Goal: Task Accomplishment & Management: Manage account settings

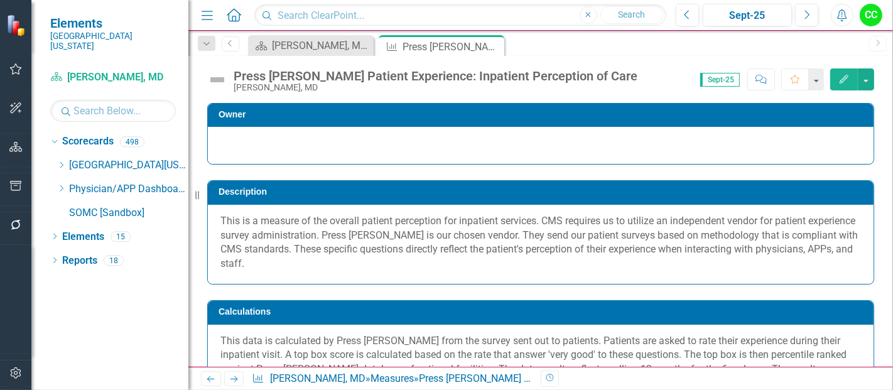
scroll to position [28, 0]
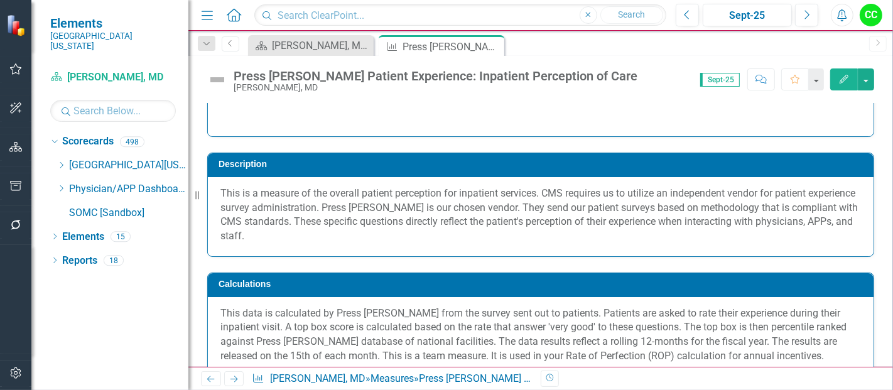
click at [698, 125] on div at bounding box center [541, 117] width 666 height 37
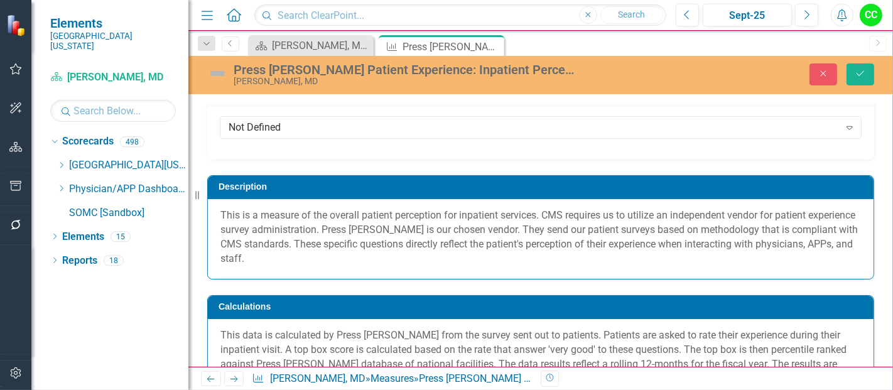
scroll to position [34, 0]
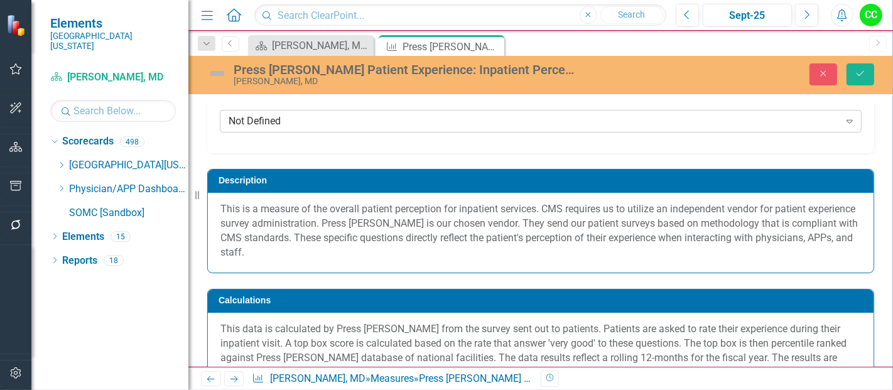
drag, startPoint x: 0, startPoint y: 0, endPoint x: 698, endPoint y: 125, distance: 709.0
click at [698, 125] on div "Not Defined" at bounding box center [534, 121] width 611 height 14
click at [670, 98] on div "Press Ganey Patient Experience: Inpatient Perception of Care Saketh Parsi, MD C…" at bounding box center [540, 211] width 705 height 311
click at [825, 76] on icon "Close" at bounding box center [823, 73] width 11 height 9
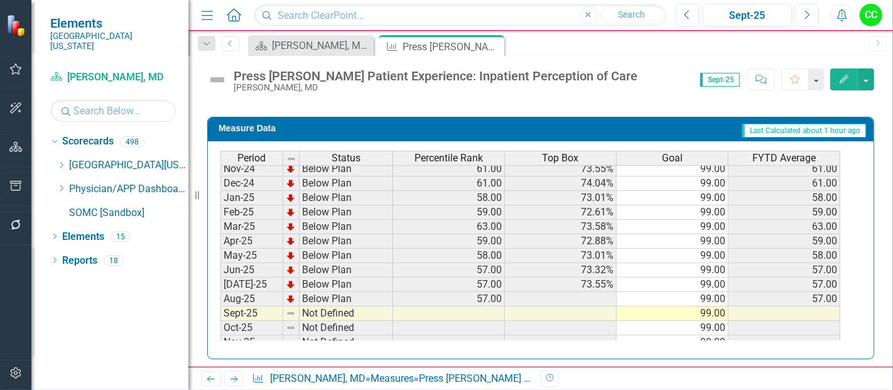
scroll to position [0, 0]
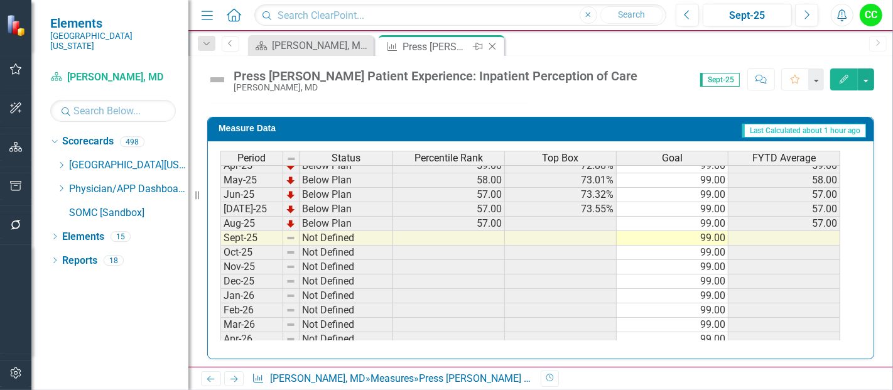
click at [492, 45] on icon at bounding box center [492, 46] width 7 height 7
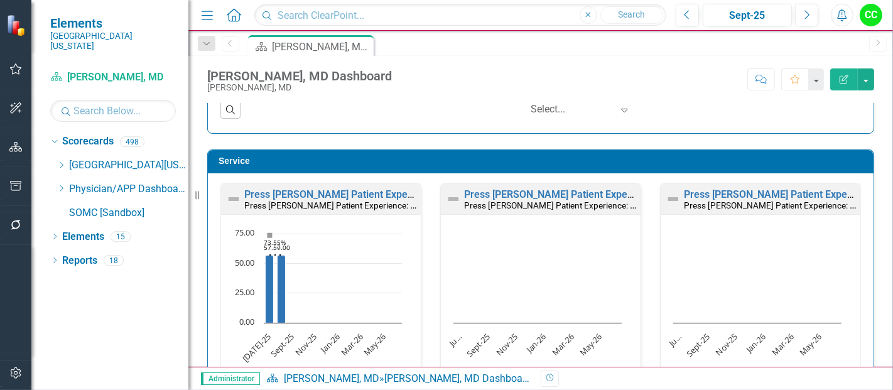
scroll to position [944, 0]
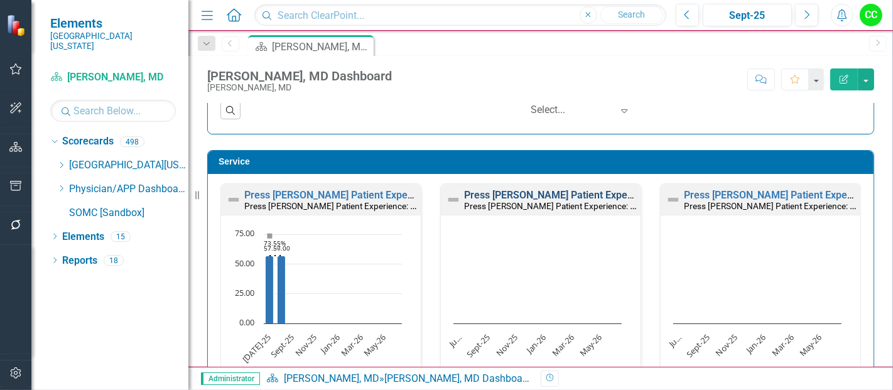
click at [498, 195] on link "Press [PERSON_NAME] Patient Experience: Doctors Treat with Courtesy/Respect" at bounding box center [645, 195] width 362 height 12
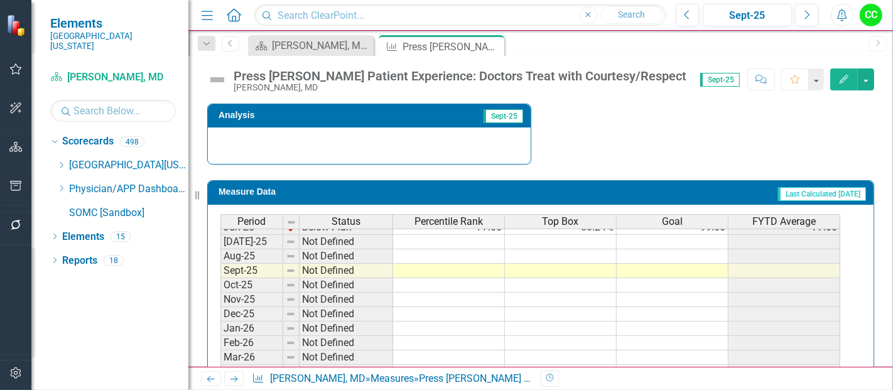
scroll to position [475, 0]
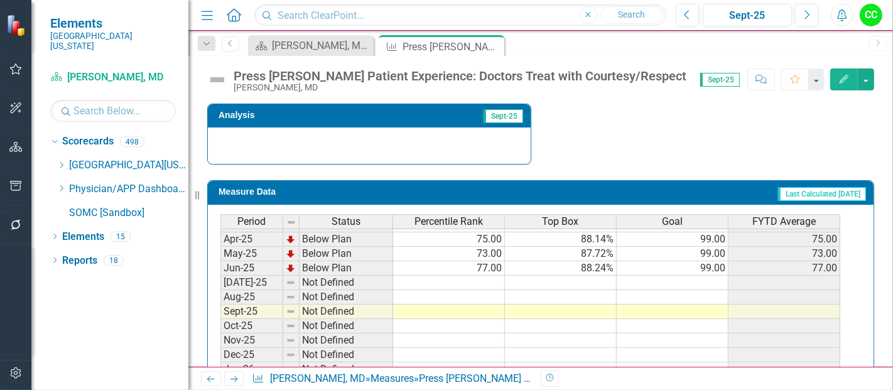
click at [689, 276] on td at bounding box center [673, 283] width 112 height 14
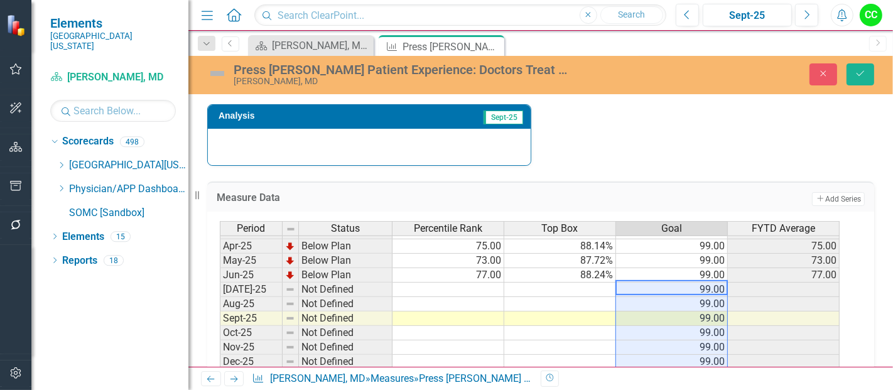
type textarea "99"
click at [868, 70] on button "Save" at bounding box center [861, 74] width 28 height 22
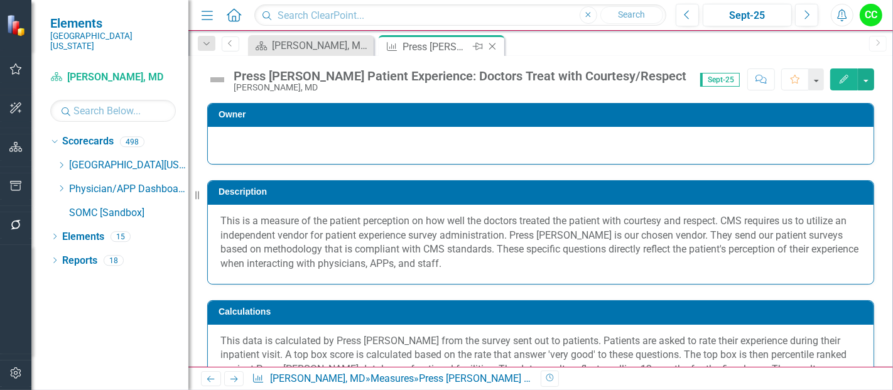
click at [491, 45] on icon at bounding box center [492, 46] width 7 height 7
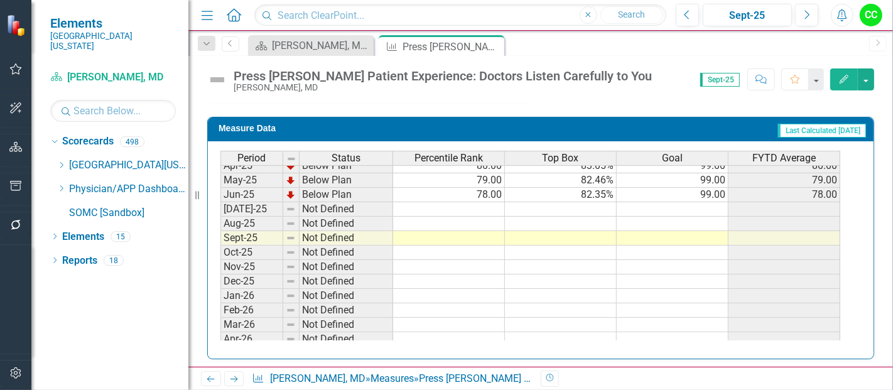
click at [698, 207] on tbody "Dec-23 Below Plan 71.00 81.36% 99.00 71.00 Jan-24 Below Plan 79.00 82.54% 99.00…" at bounding box center [531, 151] width 620 height 449
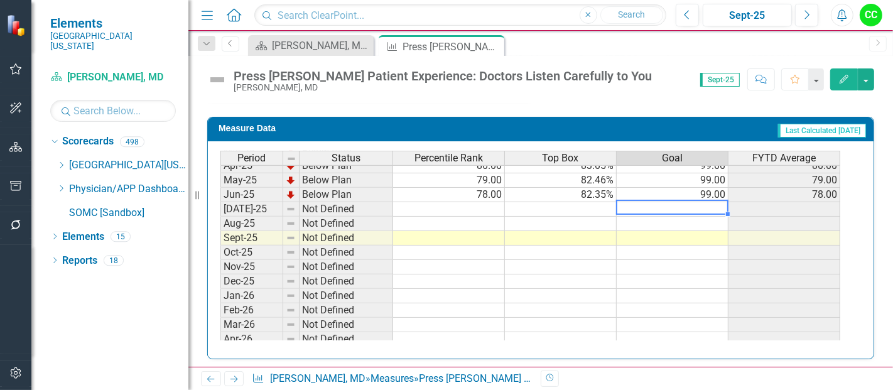
type textarea "99"
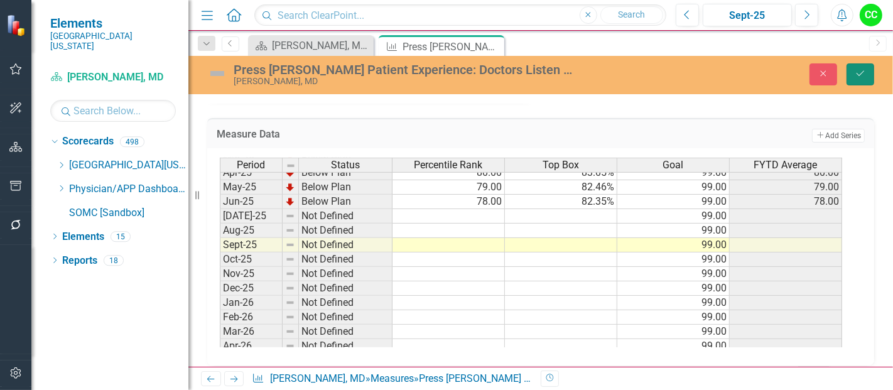
click at [860, 72] on icon "Save" at bounding box center [860, 73] width 11 height 9
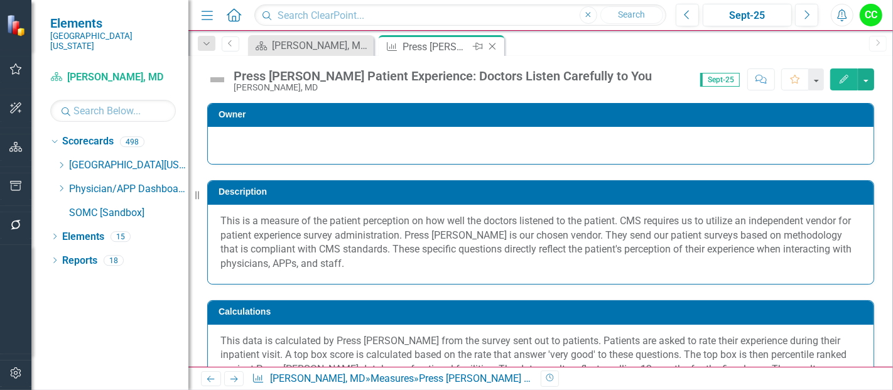
click at [493, 46] on icon "Close" at bounding box center [492, 46] width 13 height 10
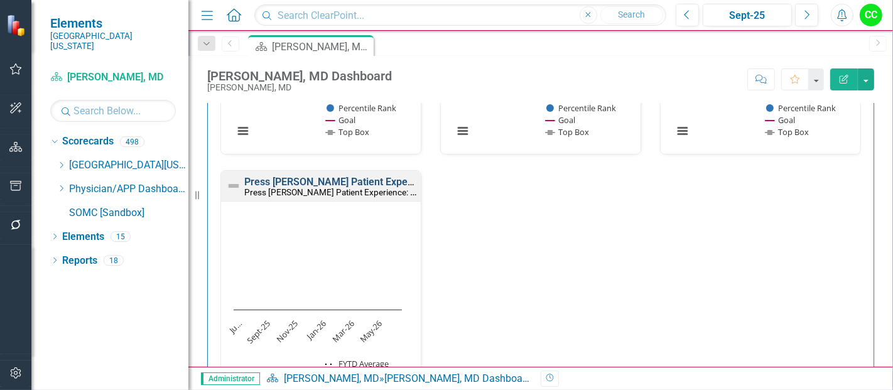
click at [335, 176] on link "Press [PERSON_NAME] Patient Experience: Doctors Explain in Way You Understand" at bounding box center [431, 182] width 374 height 12
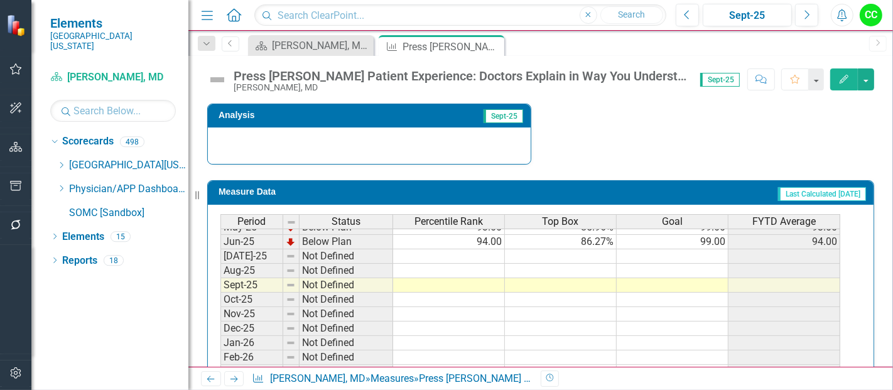
click at [707, 254] on tbody "Jan-24 Below Plan 61.00 76.19% 99.00 61.00 Feb-24 Below Plan 59.00 75.44% 99.00…" at bounding box center [531, 206] width 620 height 434
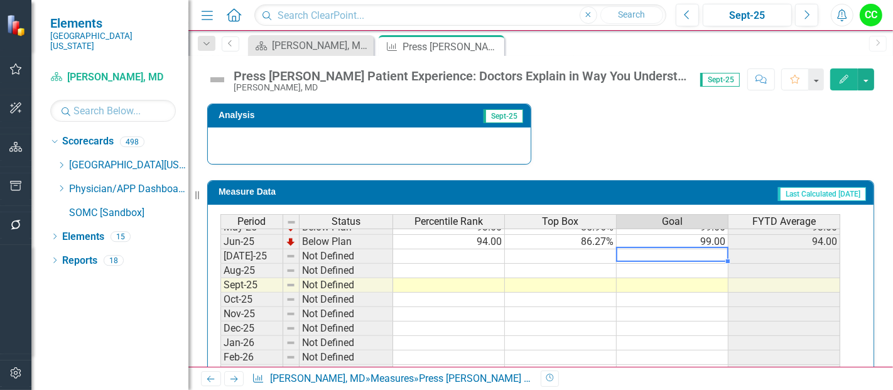
type textarea "99"
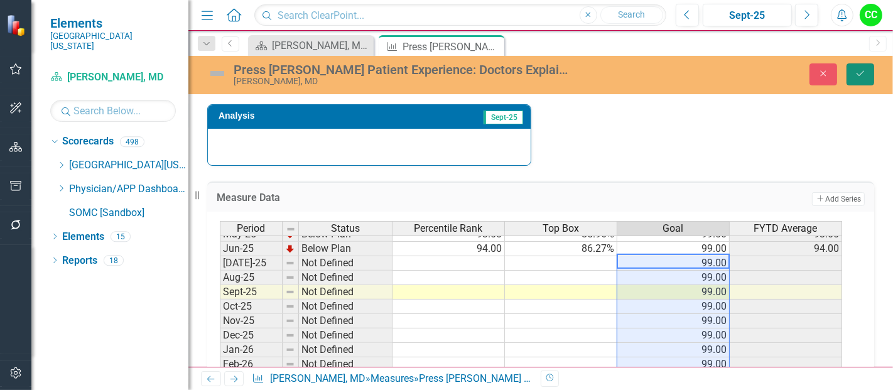
click at [865, 76] on icon "Save" at bounding box center [860, 73] width 11 height 9
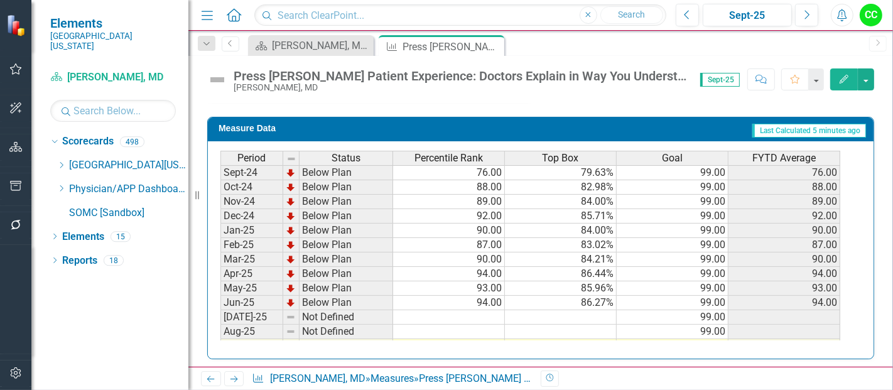
scroll to position [408, 0]
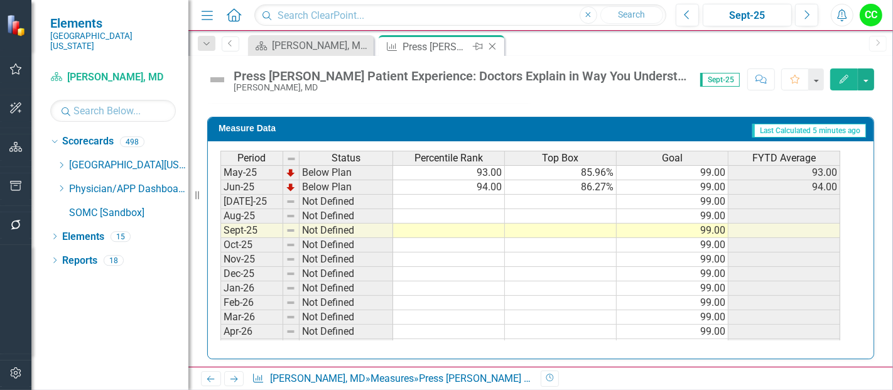
click at [491, 44] on icon "Close" at bounding box center [492, 46] width 13 height 10
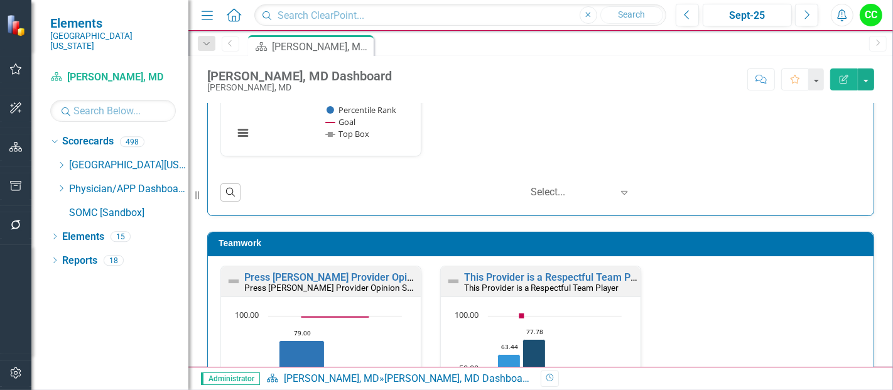
scroll to position [1560, 0]
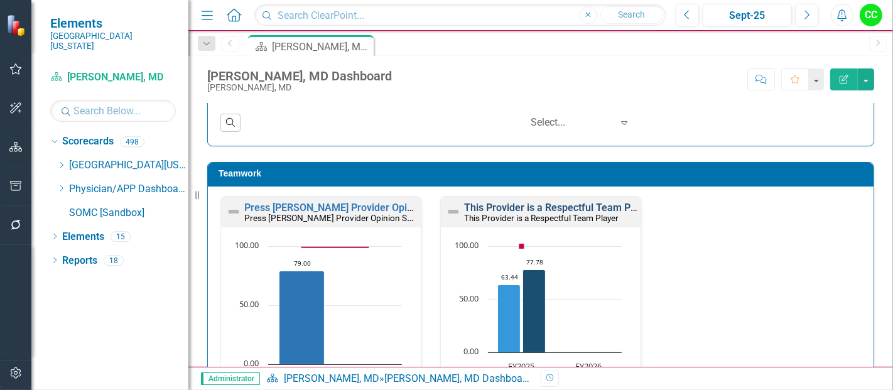
click at [512, 203] on link "This Provider is a Respectful Team Player" at bounding box center [558, 208] width 189 height 12
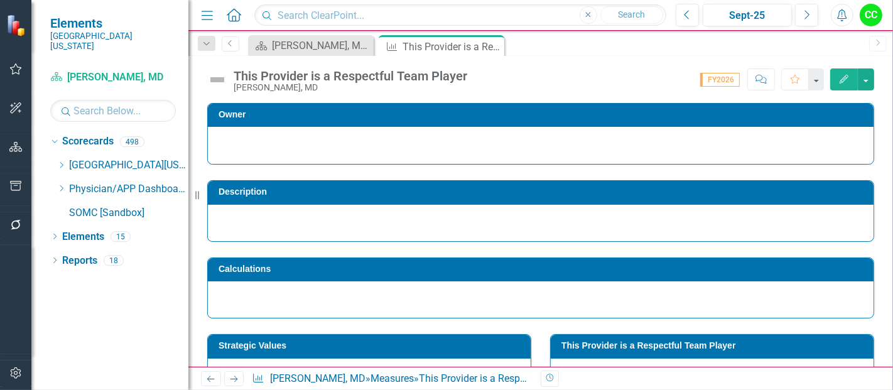
scroll to position [481, 0]
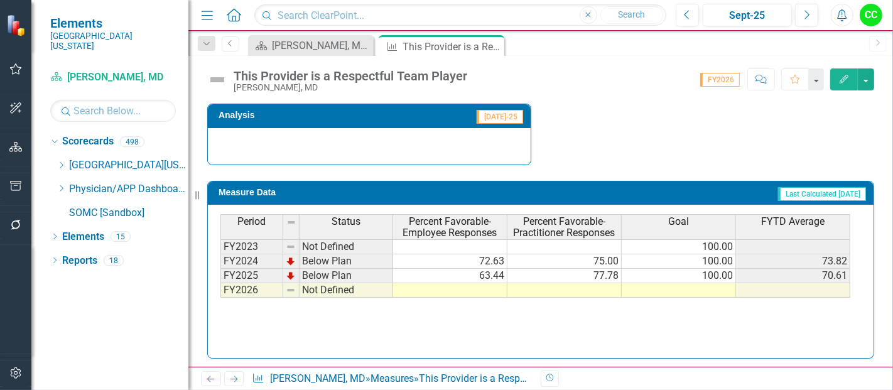
click at [671, 286] on td at bounding box center [679, 290] width 114 height 14
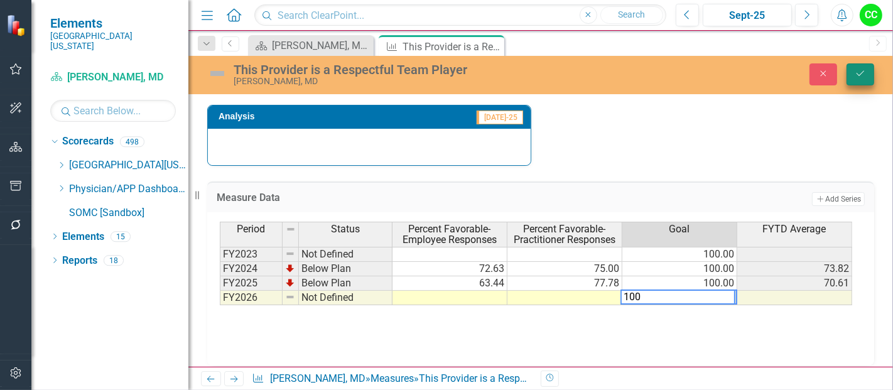
type textarea "100"
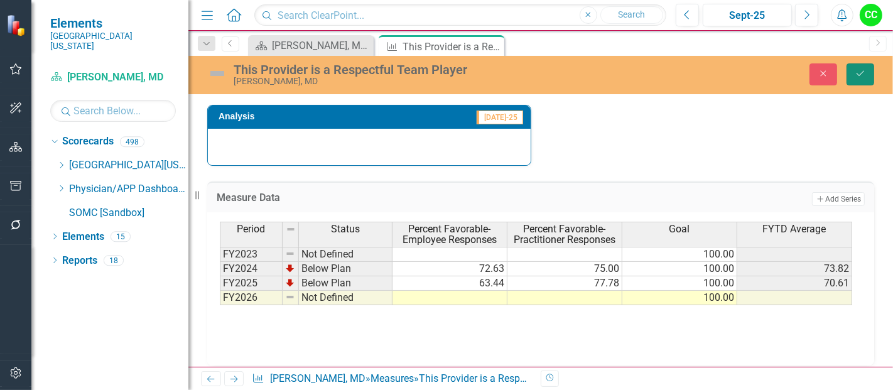
click at [866, 65] on button "Save" at bounding box center [861, 74] width 28 height 22
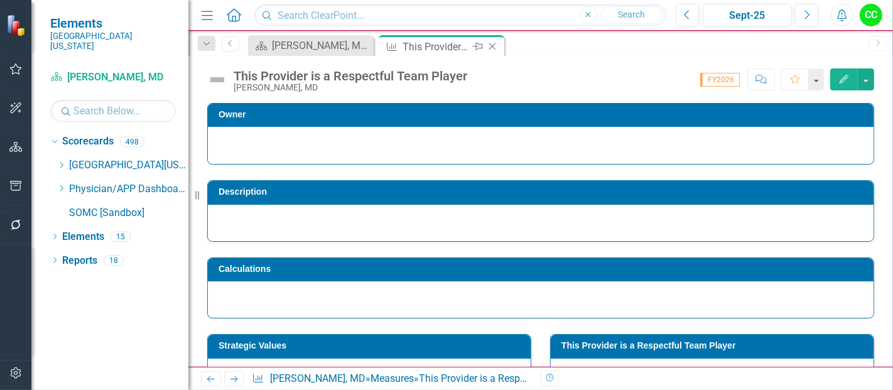
click at [489, 45] on icon "Close" at bounding box center [492, 46] width 13 height 10
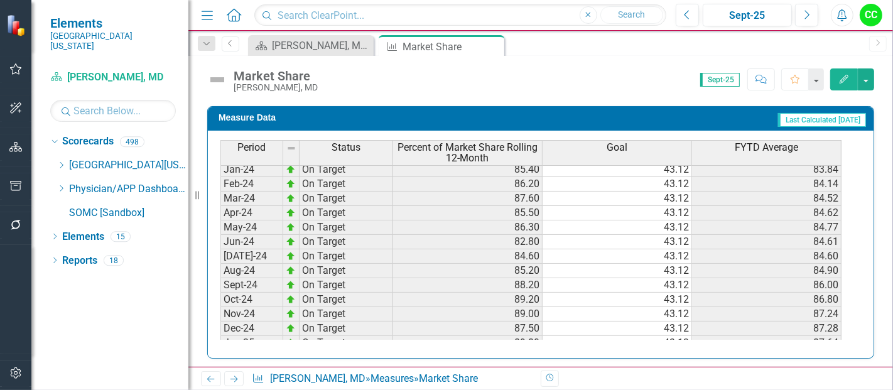
click at [655, 249] on td "43.12" at bounding box center [618, 256] width 150 height 14
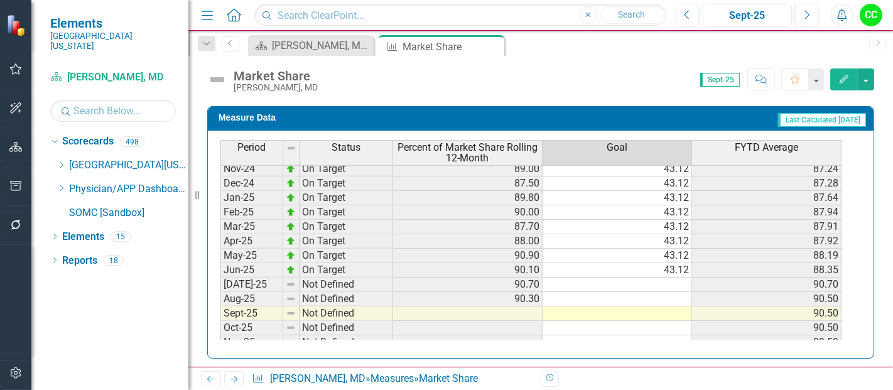
scroll to position [409, 0]
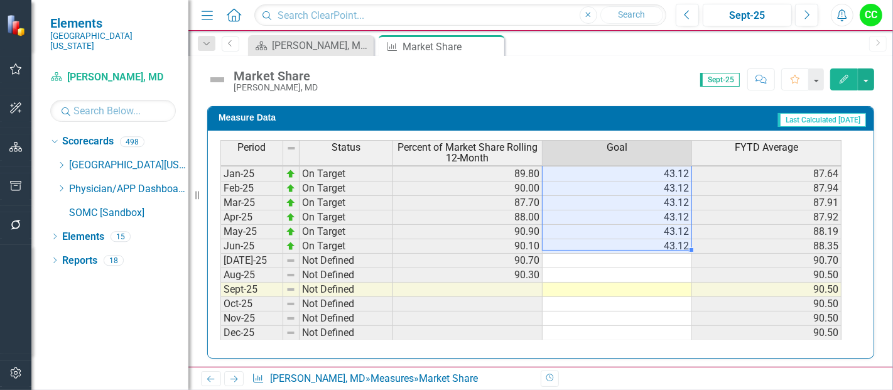
drag, startPoint x: 675, startPoint y: 176, endPoint x: 677, endPoint y: 236, distance: 59.7
click at [677, 236] on tbody "Dec-23 On Target 84.50 43.12 83.58 Jan-24 On Target 85.40 43.12 83.84 Feb-24 On…" at bounding box center [531, 203] width 621 height 449
click at [656, 254] on td at bounding box center [618, 261] width 150 height 14
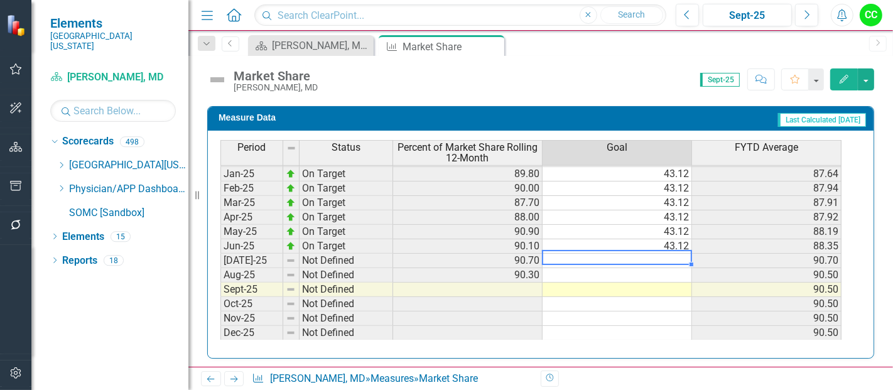
type textarea "43.12"
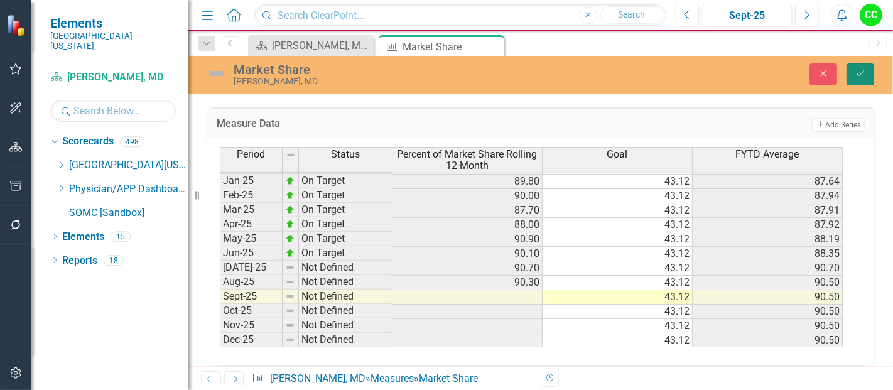
click at [874, 75] on button "Save" at bounding box center [861, 74] width 28 height 22
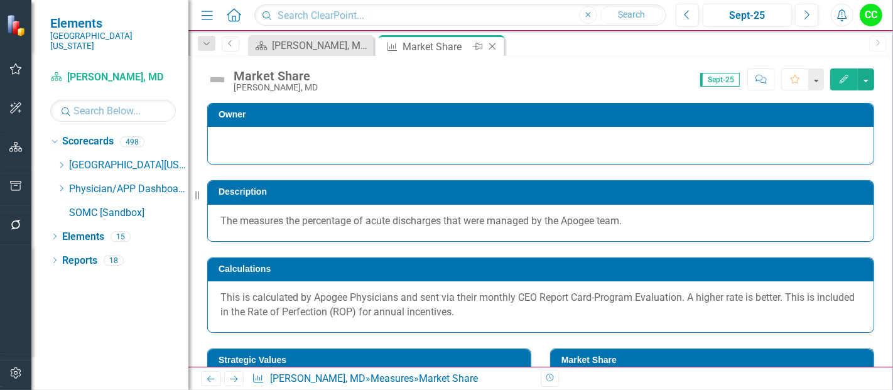
click at [490, 45] on icon "Close" at bounding box center [492, 46] width 13 height 10
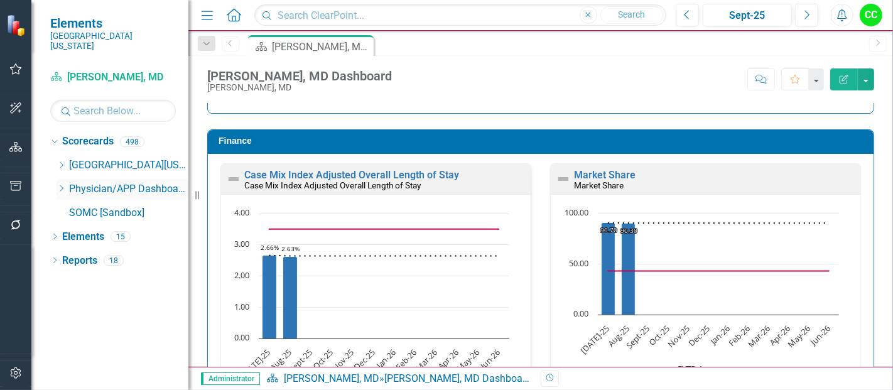
click at [58, 185] on icon "Dropdown" at bounding box center [61, 189] width 9 height 8
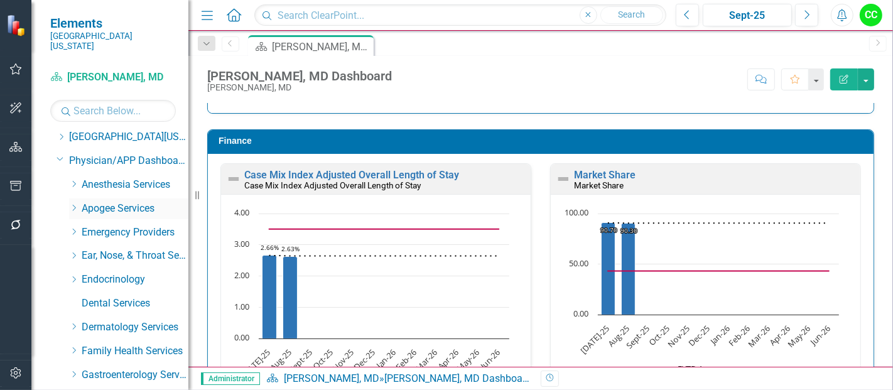
click at [74, 204] on icon "Dropdown" at bounding box center [73, 208] width 9 height 8
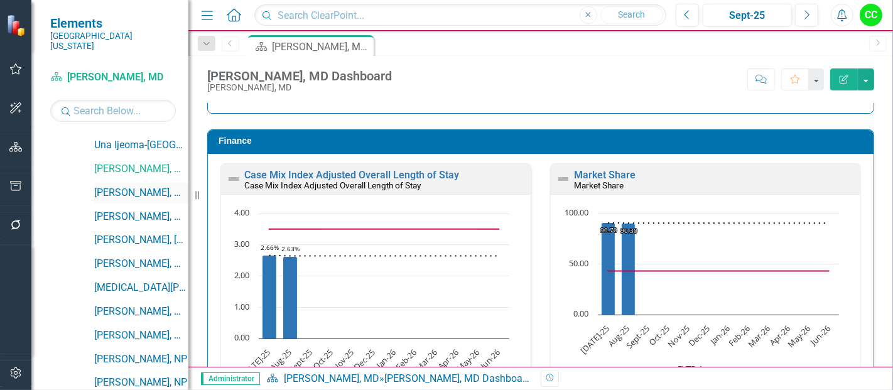
click at [143, 186] on link "[PERSON_NAME], MD" at bounding box center [141, 193] width 94 height 14
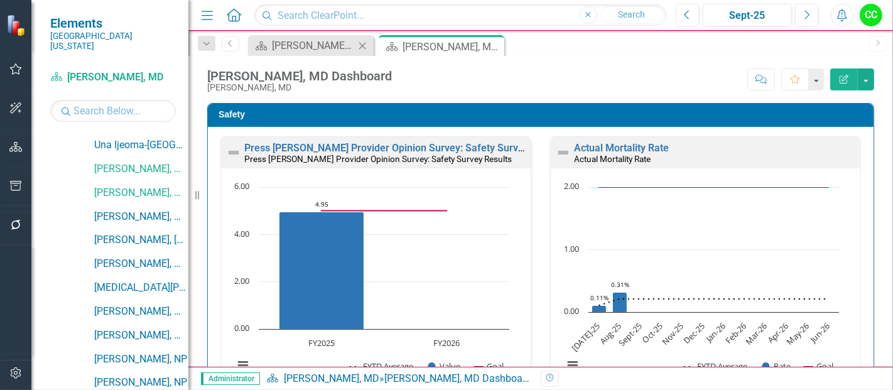
click at [364, 44] on icon at bounding box center [362, 45] width 7 height 7
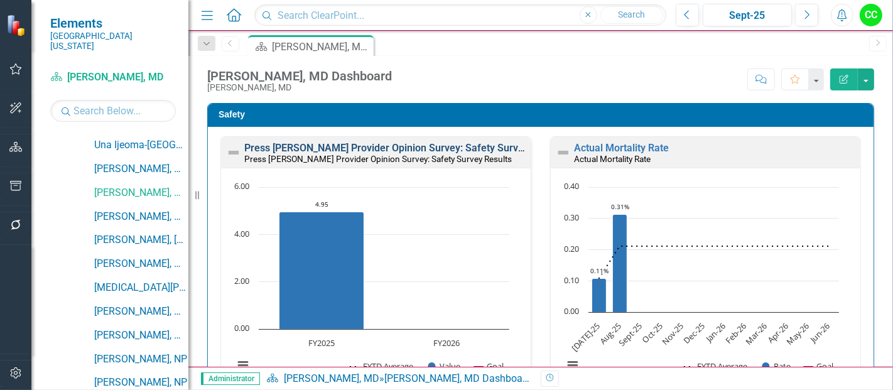
click at [421, 149] on link "Press [PERSON_NAME] Provider Opinion Survey: Safety Survey Results" at bounding box center [404, 148] width 320 height 12
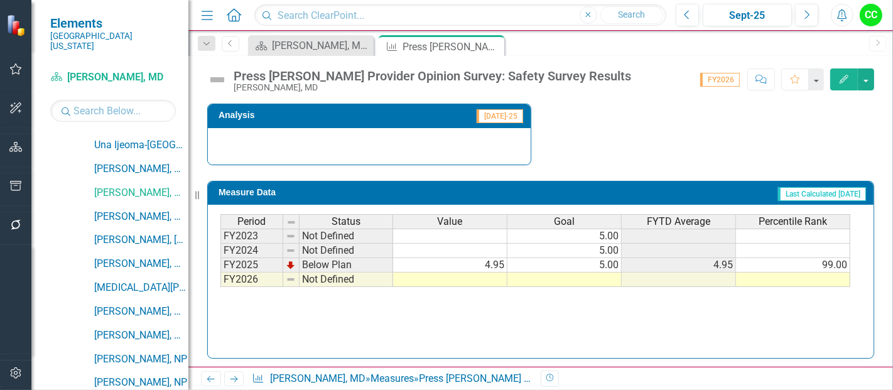
click at [596, 279] on td at bounding box center [565, 280] width 114 height 14
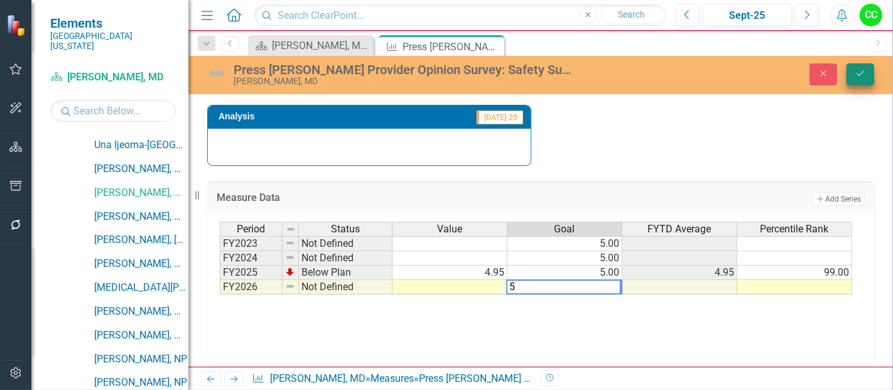
type textarea "5"
click at [864, 64] on button "Save" at bounding box center [861, 74] width 28 height 22
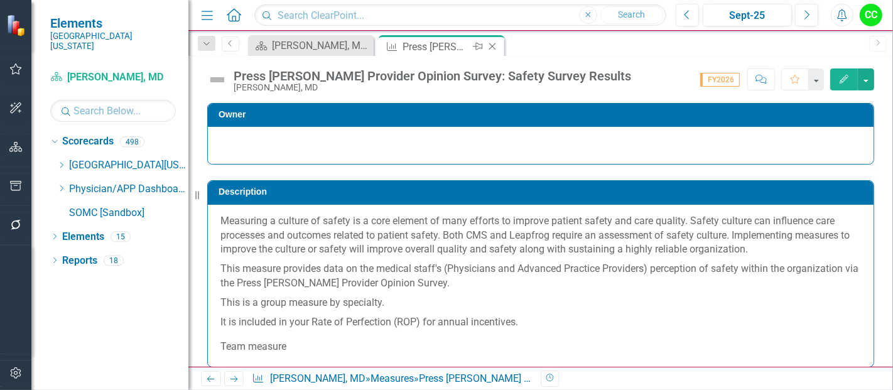
click at [492, 45] on icon at bounding box center [492, 46] width 7 height 7
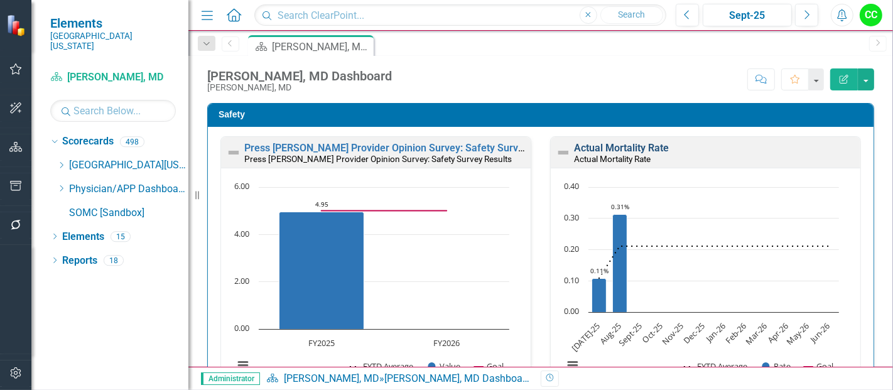
click at [597, 146] on link "Actual Mortality Rate" at bounding box center [621, 148] width 95 height 12
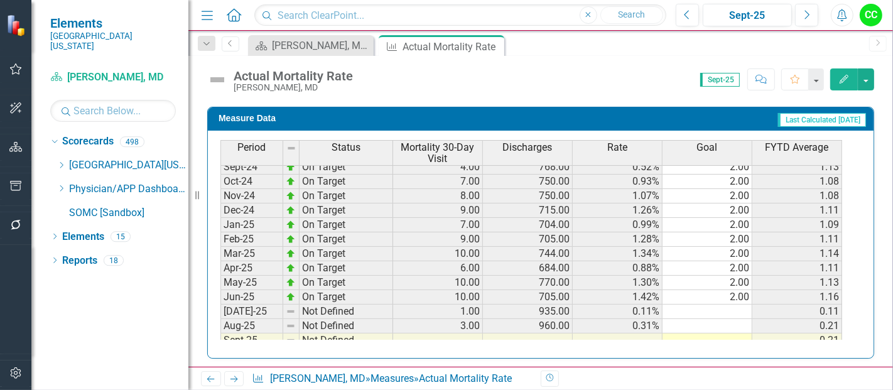
scroll to position [386, 0]
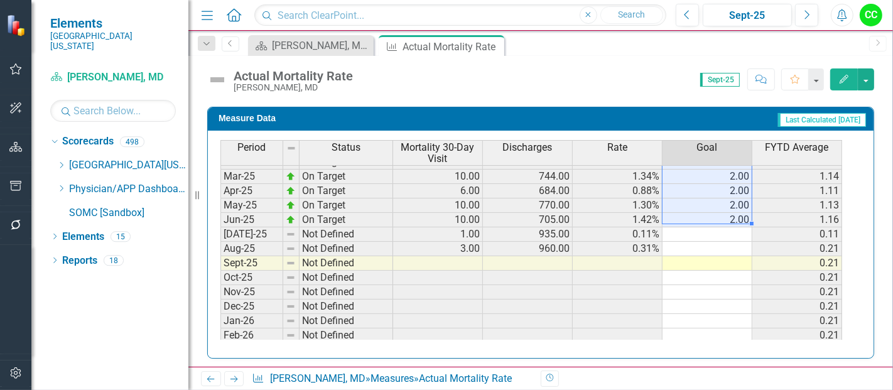
drag, startPoint x: 736, startPoint y: 174, endPoint x: 732, endPoint y: 210, distance: 36.6
click at [732, 210] on tbody "Sep-23 On Target 7.00 788.00 0.89% 2.00 0.90 Oct-23 On Target 7.00 719.00 0.97%…" at bounding box center [532, 133] width 622 height 449
click at [719, 231] on td at bounding box center [708, 234] width 90 height 14
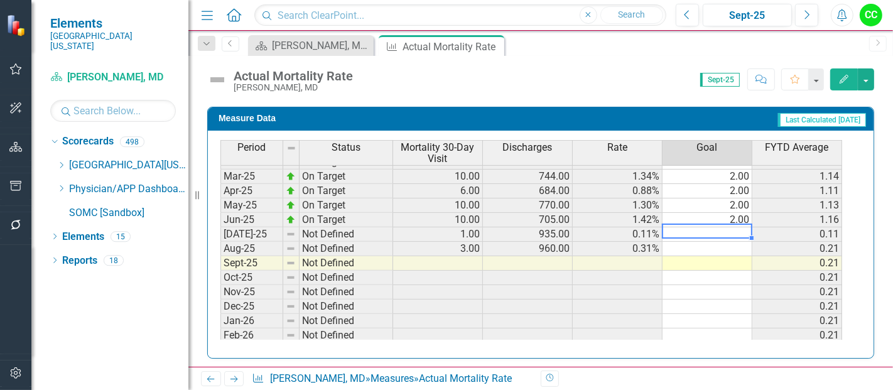
type textarea "2"
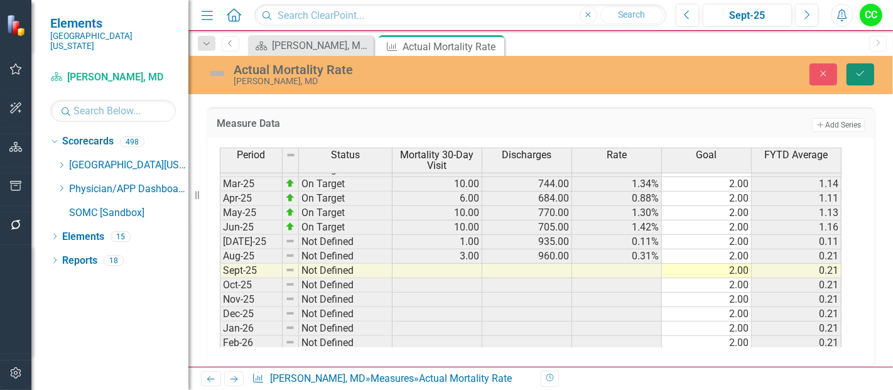
click at [868, 68] on button "Save" at bounding box center [861, 74] width 28 height 22
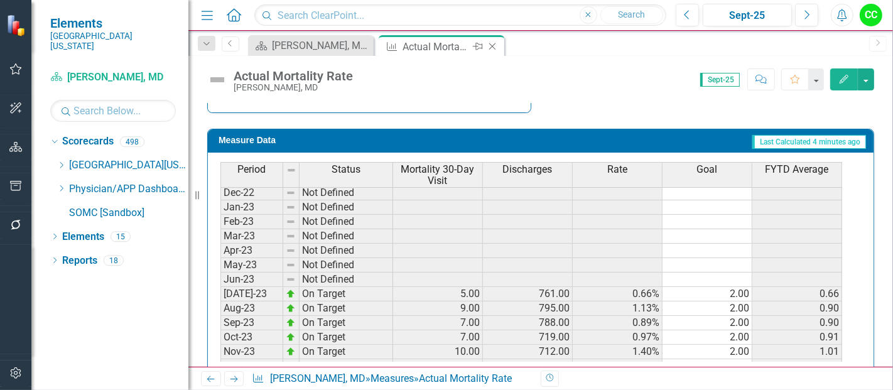
click at [494, 43] on icon "Close" at bounding box center [492, 46] width 13 height 10
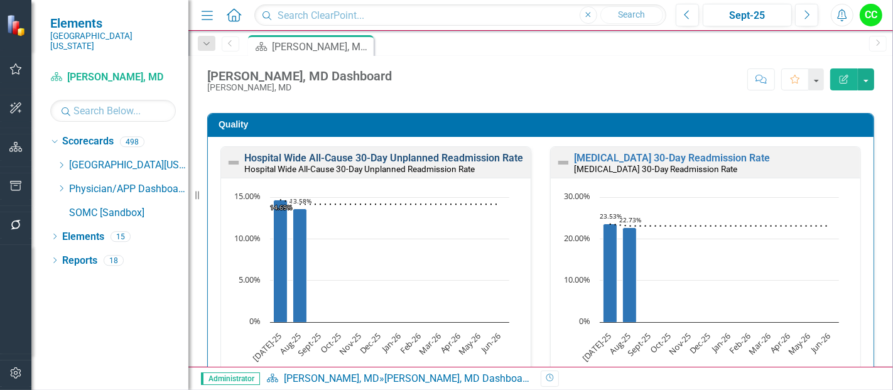
click at [440, 155] on link "Hospital Wide All-Cause 30-Day Unplanned Readmission Rate" at bounding box center [383, 158] width 279 height 12
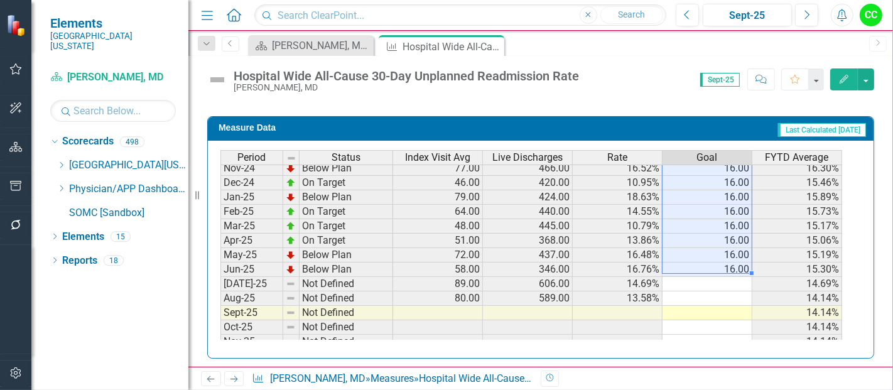
drag, startPoint x: 736, startPoint y: 168, endPoint x: 726, endPoint y: 269, distance: 101.6
click at [726, 269] on tbody "Sep-23 On Target 61.00 389.00 15.68% 16.00 17.75% Oct-23 Below Plan 77.00 394.0…" at bounding box center [532, 183] width 622 height 449
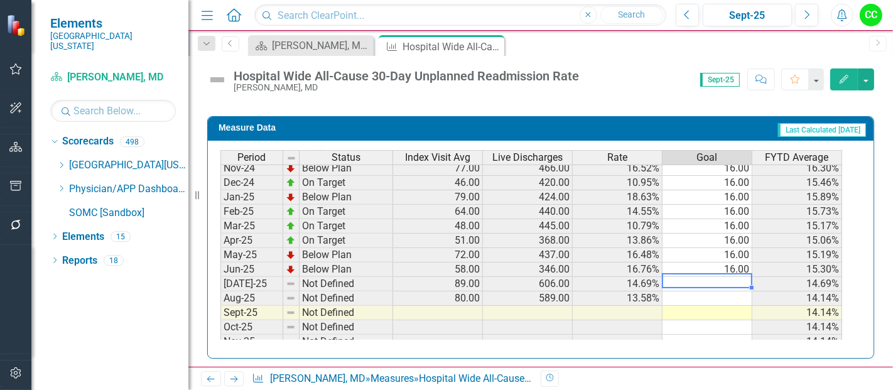
click at [719, 277] on td at bounding box center [708, 284] width 90 height 14
type textarea "16"
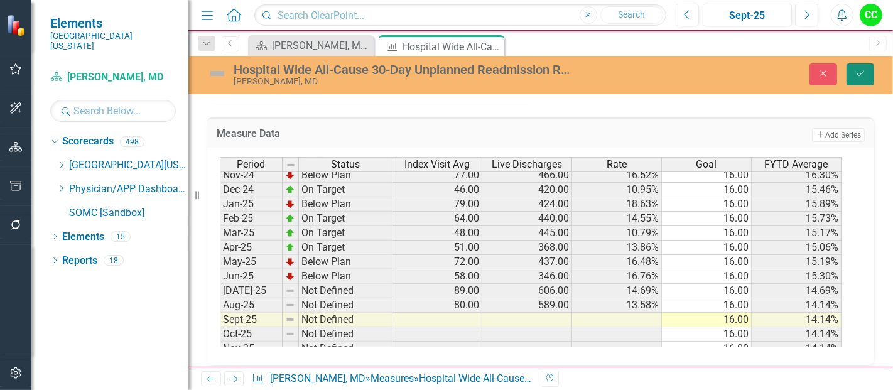
click at [865, 72] on icon "Save" at bounding box center [860, 73] width 11 height 9
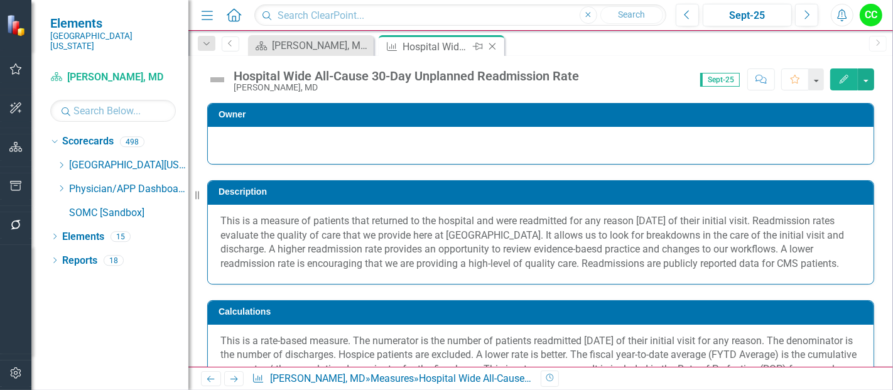
click at [493, 46] on icon at bounding box center [492, 46] width 7 height 7
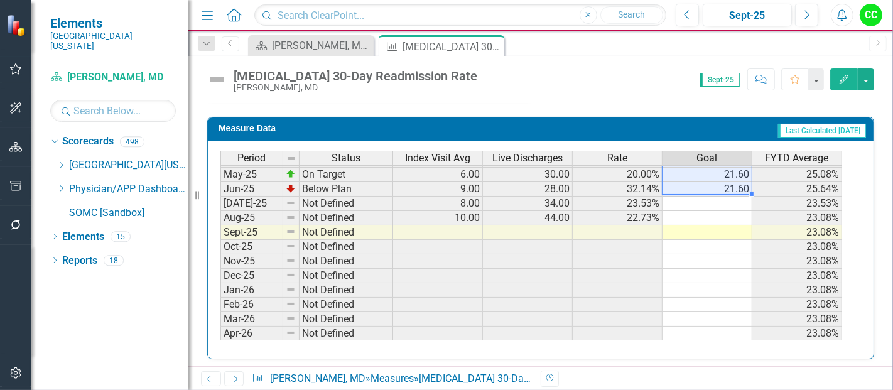
drag, startPoint x: 734, startPoint y: 170, endPoint x: 724, endPoint y: 182, distance: 15.2
click at [724, 182] on tbody "Apr-24 Below Plan 10.00 43.00 23.26% 21.60 27.74% May-24 Below Plan 7.00 30.00 …" at bounding box center [532, 174] width 622 height 391
click at [716, 200] on td at bounding box center [708, 204] width 90 height 14
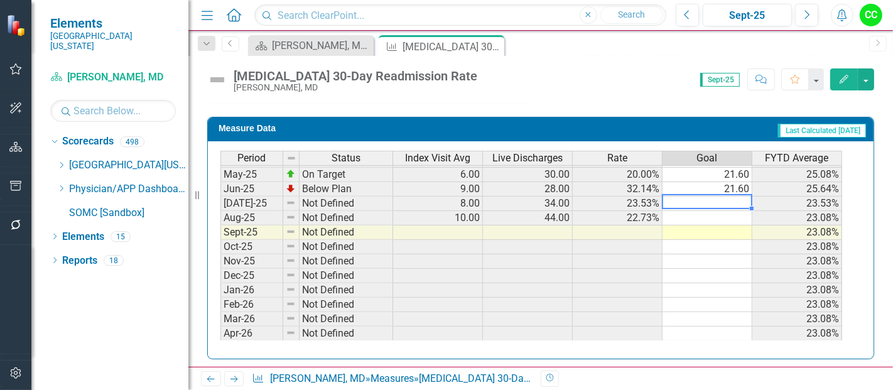
type textarea "21.6"
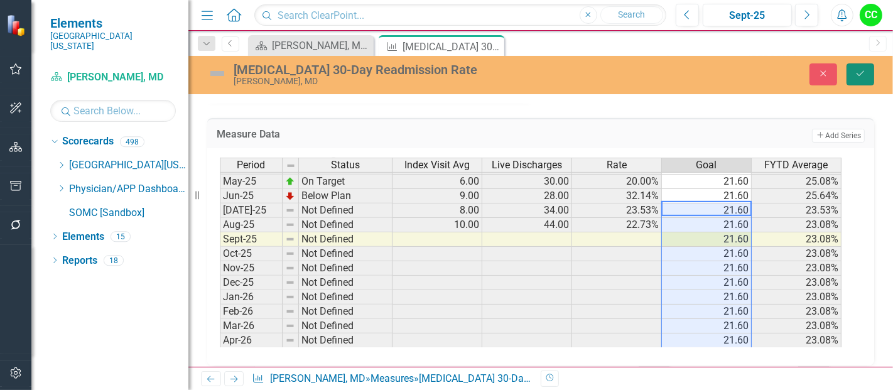
click at [870, 74] on button "Save" at bounding box center [861, 74] width 28 height 22
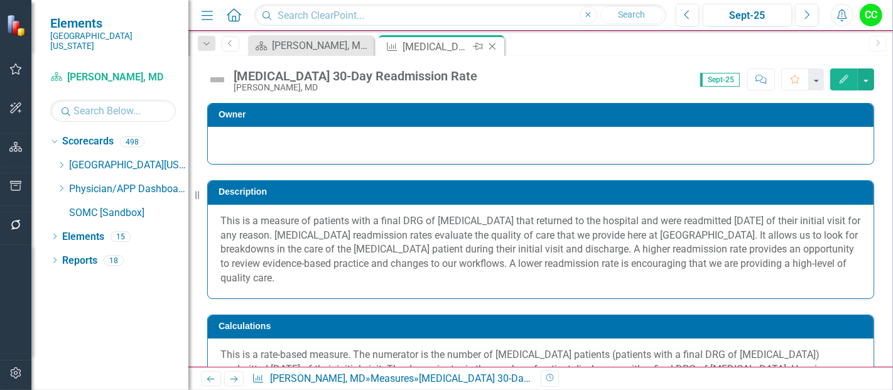
click at [494, 45] on icon "Close" at bounding box center [492, 46] width 13 height 10
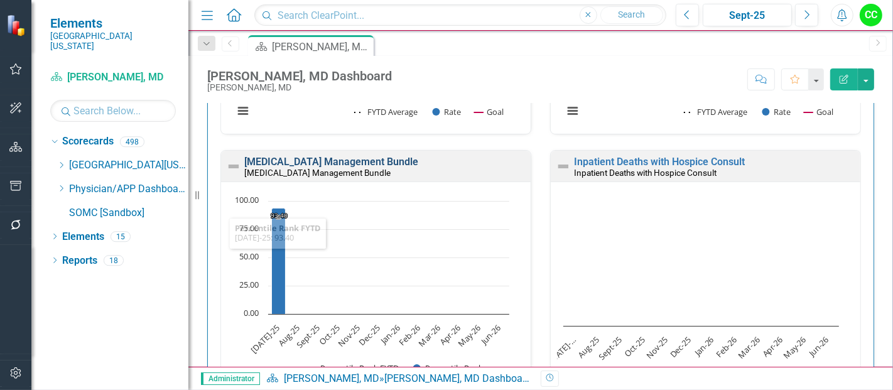
click at [415, 160] on link "[MEDICAL_DATA] Management Bundle" at bounding box center [331, 162] width 174 height 12
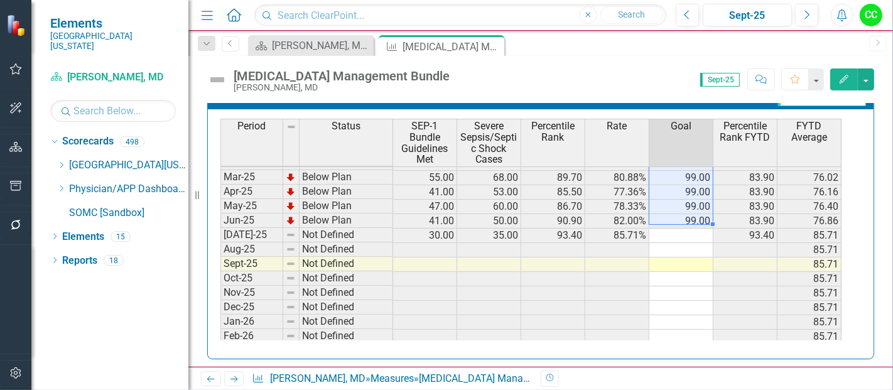
drag, startPoint x: 681, startPoint y: 170, endPoint x: 687, endPoint y: 212, distance: 41.8
click at [687, 212] on tbody "Sep-23 Below Plan 13.00 28.00 21.40 46.43% 99.00 48.39 Oct-23 Below Plan 24.00 …" at bounding box center [531, 141] width 621 height 463
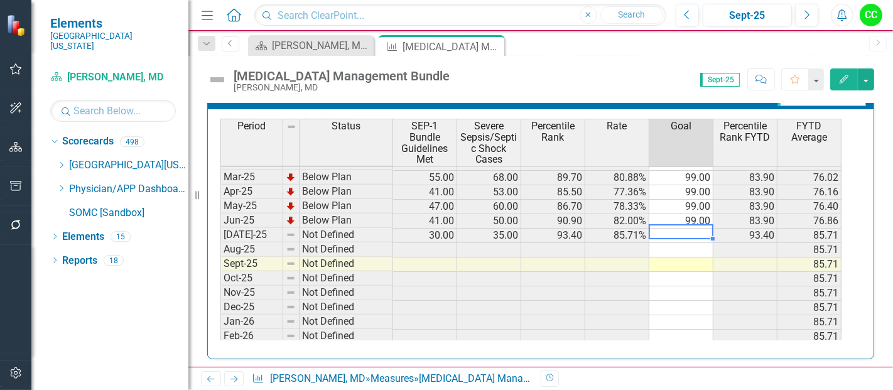
click at [687, 232] on td at bounding box center [682, 236] width 64 height 14
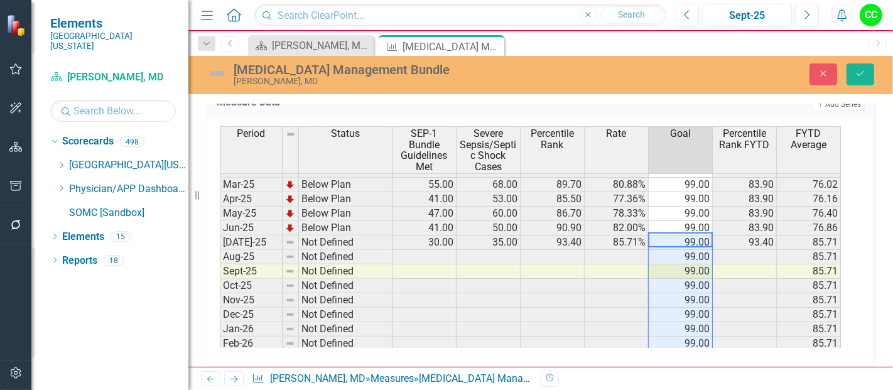
type textarea "99"
click at [863, 67] on button "Save" at bounding box center [861, 74] width 28 height 22
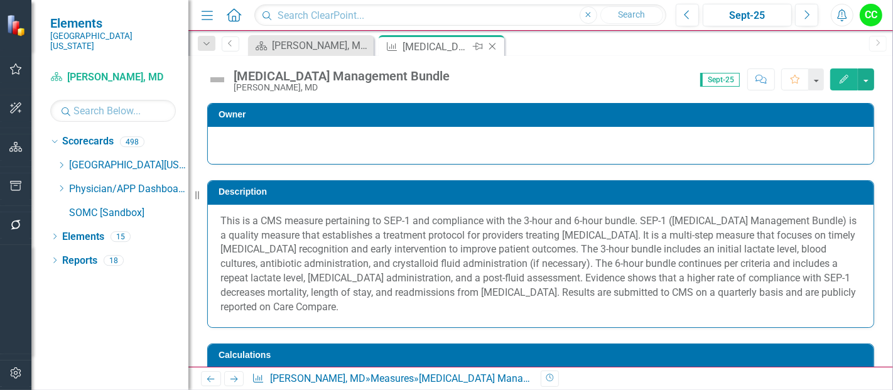
click at [489, 45] on icon "Close" at bounding box center [492, 46] width 13 height 10
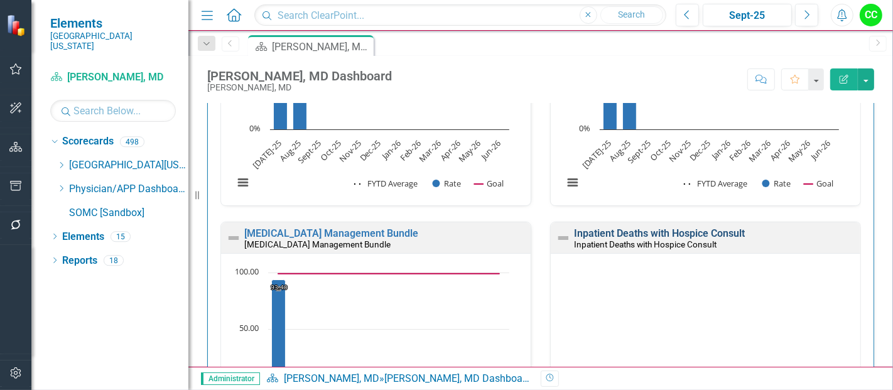
click at [689, 231] on link "Inpatient Deaths with Hospice Consult" at bounding box center [659, 233] width 171 height 12
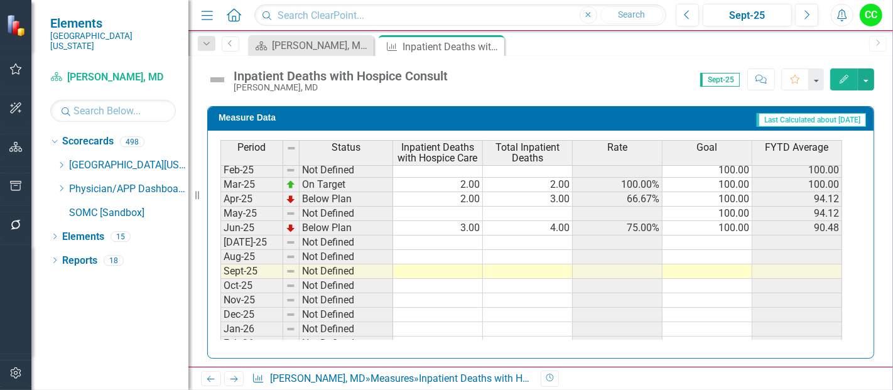
click at [467, 237] on tbody "May-24 Not Defined 100.00 Jun-24 Not Defined 100.00 Jul-24 Not Defined 100.00 A…" at bounding box center [532, 221] width 622 height 376
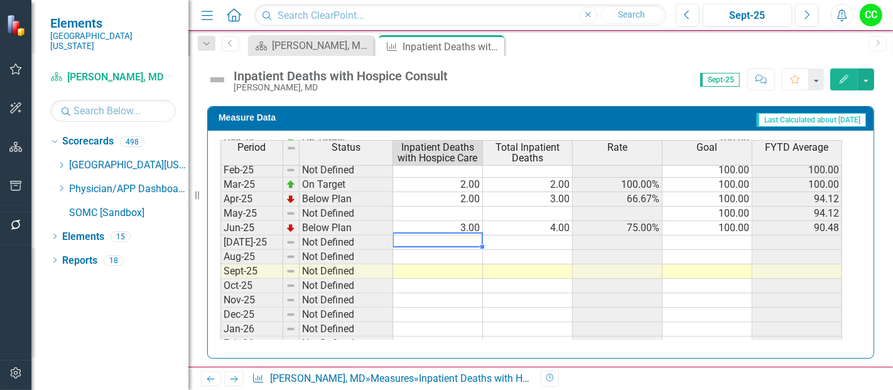
type textarea "2"
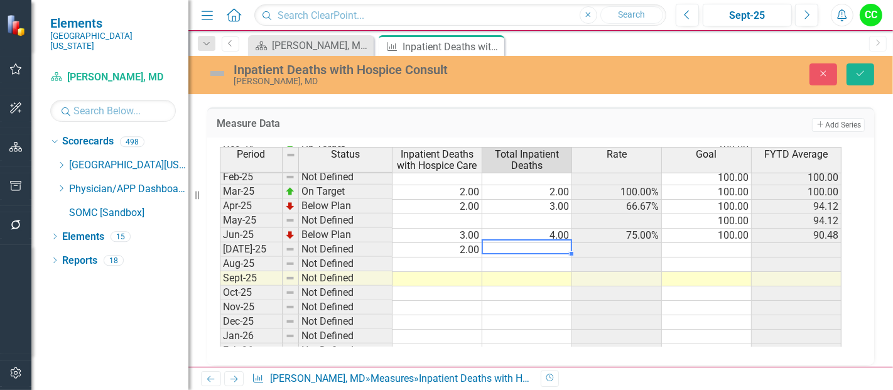
type textarea "2"
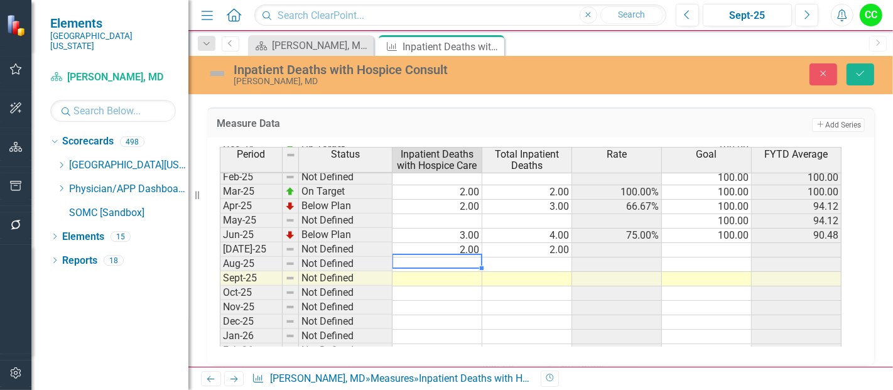
type textarea "2"
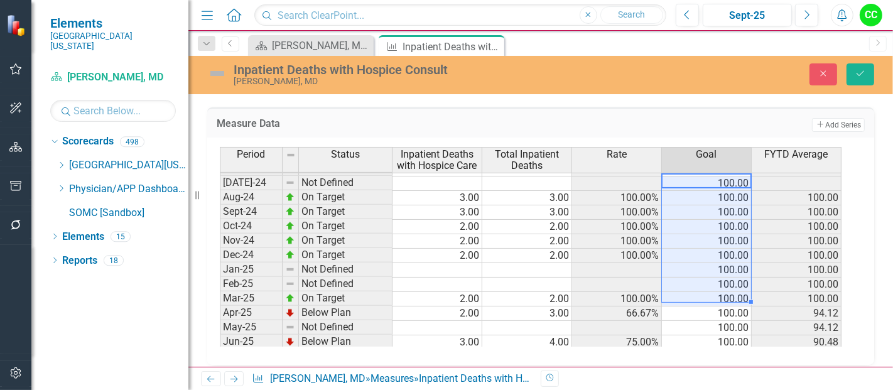
scroll to position [346, 0]
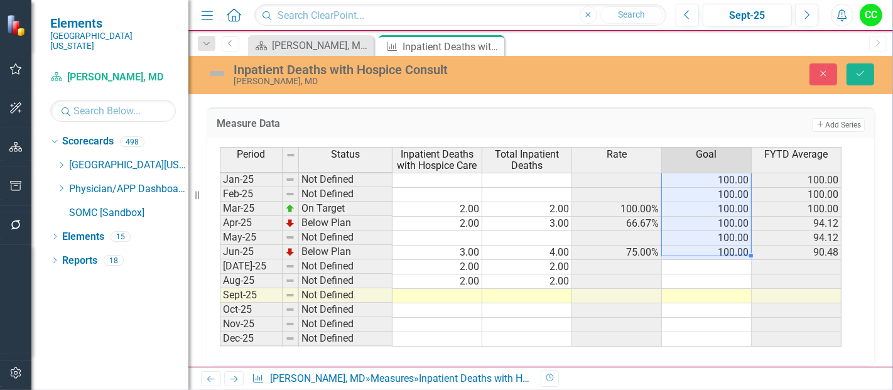
drag, startPoint x: 730, startPoint y: 179, endPoint x: 727, endPoint y: 245, distance: 66.0
click at [727, 245] on tbody "Sep-23 Not Defined 100.00 Oct-23 Not Defined 100.00 Nov-23 Not Defined 100.00 D…" at bounding box center [531, 166] width 622 height 449
click at [721, 260] on td at bounding box center [707, 267] width 90 height 14
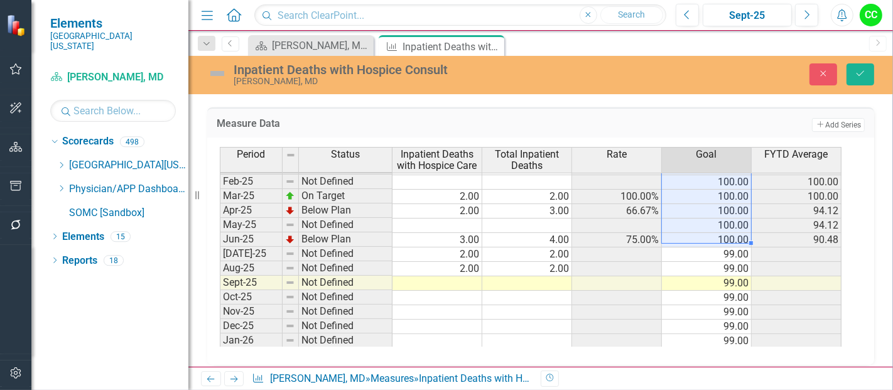
drag, startPoint x: 739, startPoint y: 180, endPoint x: 733, endPoint y: 231, distance: 51.8
click at [733, 231] on tbody "Sep-23 Not Defined 100.00 Oct-23 Not Defined 100.00 Nov-23 Not Defined 100.00 D…" at bounding box center [531, 153] width 622 height 449
click at [736, 248] on td "99.00" at bounding box center [707, 255] width 90 height 14
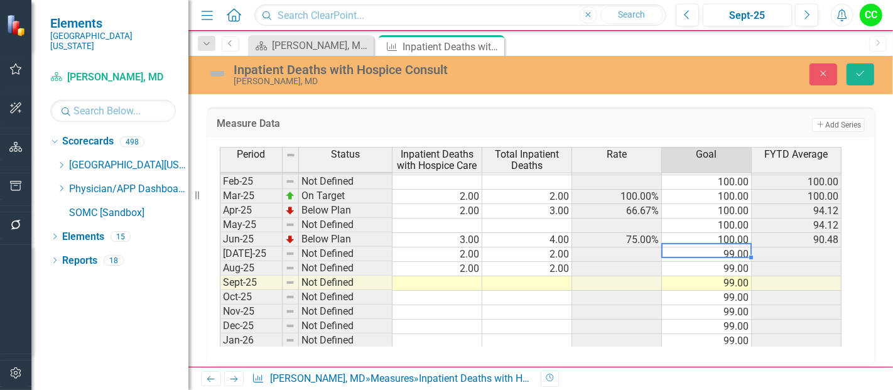
type textarea "100"
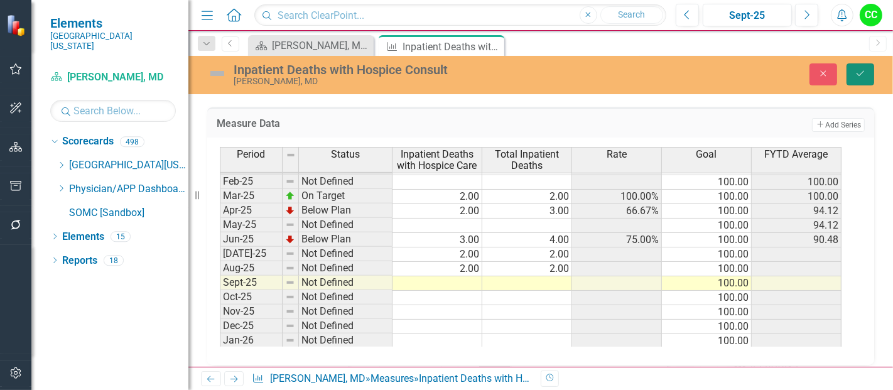
click at [867, 80] on button "Save" at bounding box center [861, 74] width 28 height 22
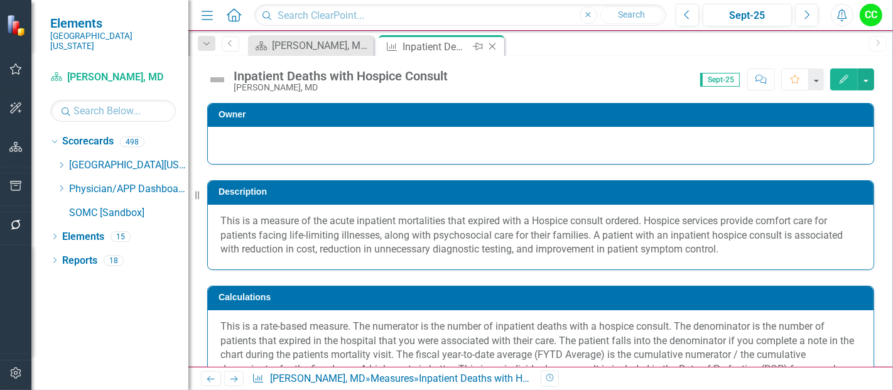
click at [491, 42] on icon "Close" at bounding box center [492, 46] width 13 height 10
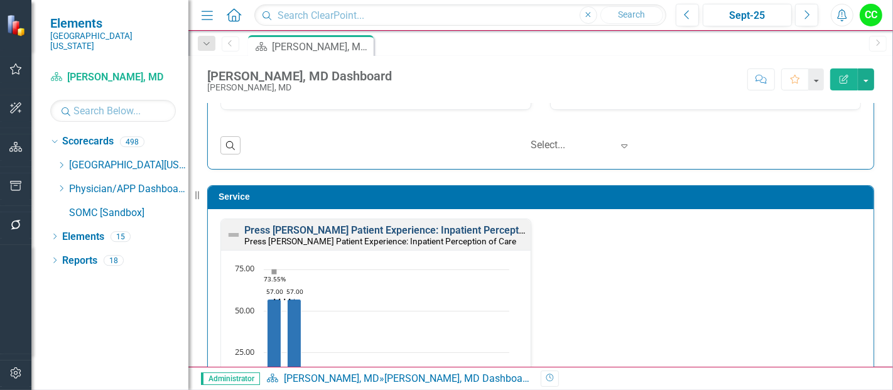
click at [410, 228] on link "Press [PERSON_NAME] Patient Experience: Inpatient Perception of Care" at bounding box center [406, 230] width 324 height 12
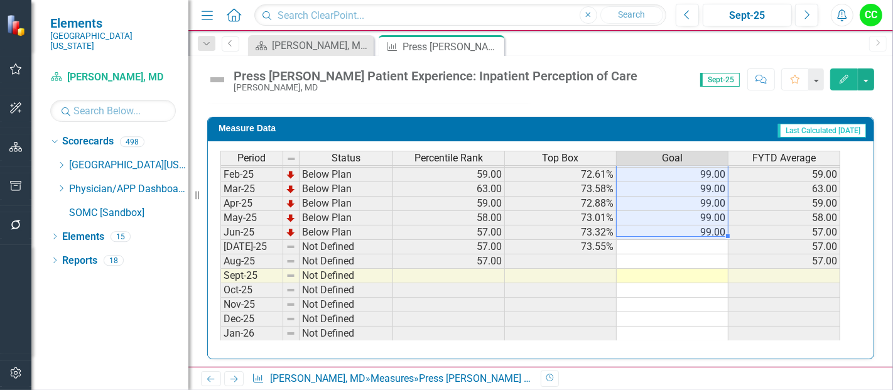
drag, startPoint x: 687, startPoint y: 172, endPoint x: 703, endPoint y: 225, distance: 55.7
click at [703, 225] on tbody "Sep-23 Below Plan 52.00 70.73% 99.00 52.00 Oct-23 Below Plan 52.00 70.63% 99.00…" at bounding box center [531, 145] width 620 height 449
click at [691, 241] on td at bounding box center [673, 247] width 112 height 14
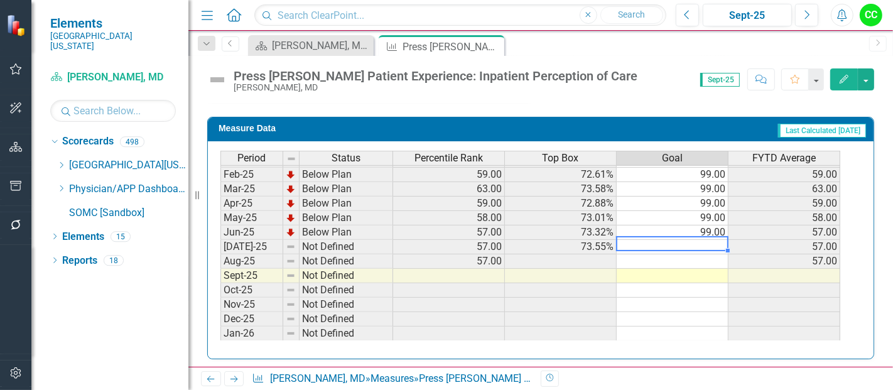
type textarea "99"
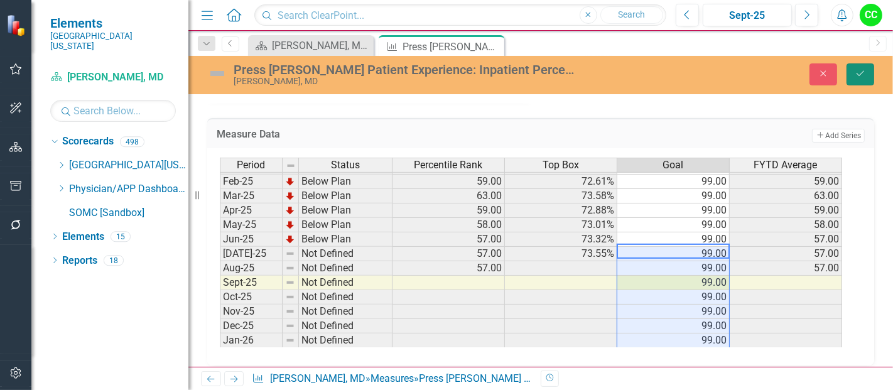
click at [858, 76] on icon "Save" at bounding box center [860, 73] width 11 height 9
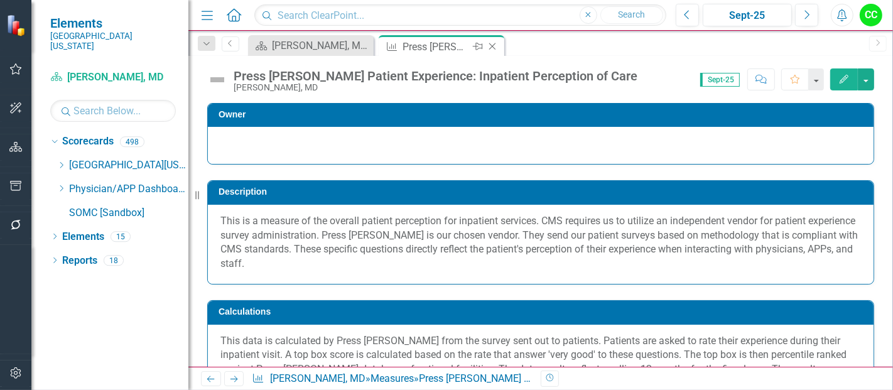
click at [493, 45] on icon "Close" at bounding box center [492, 46] width 13 height 10
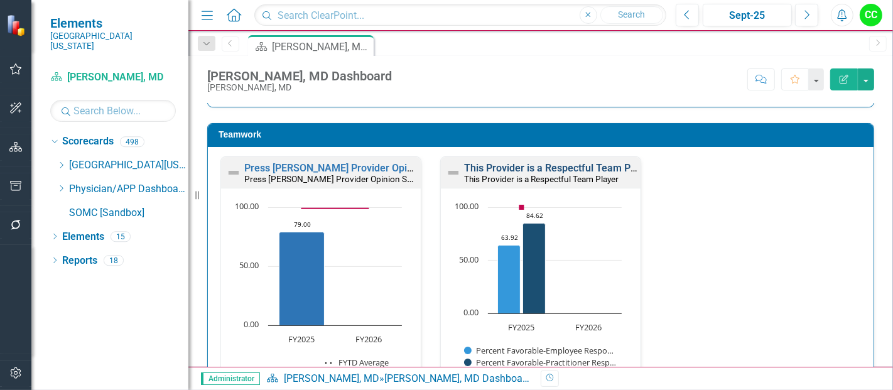
click at [509, 166] on link "This Provider is a Respectful Team Player" at bounding box center [558, 168] width 189 height 12
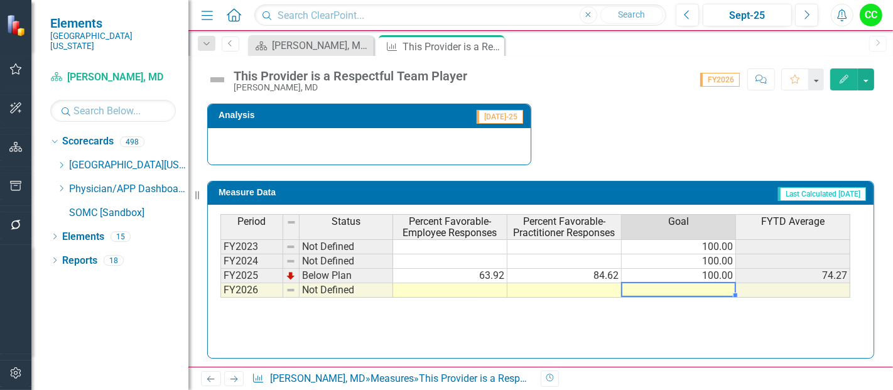
click at [712, 288] on td at bounding box center [679, 290] width 114 height 14
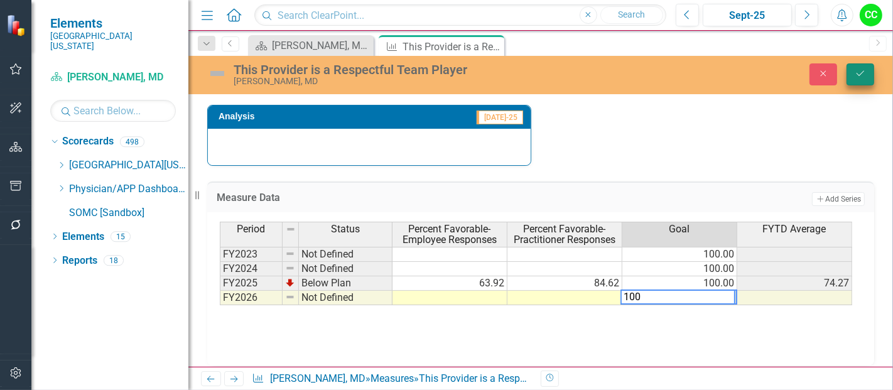
type textarea "100"
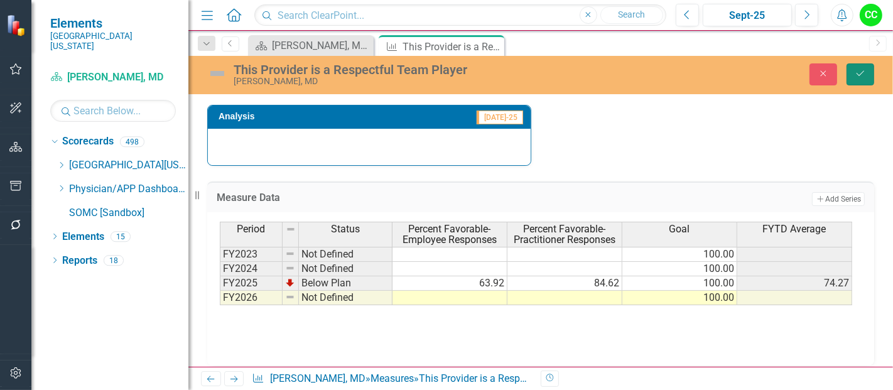
click at [863, 72] on icon "Save" at bounding box center [860, 73] width 11 height 9
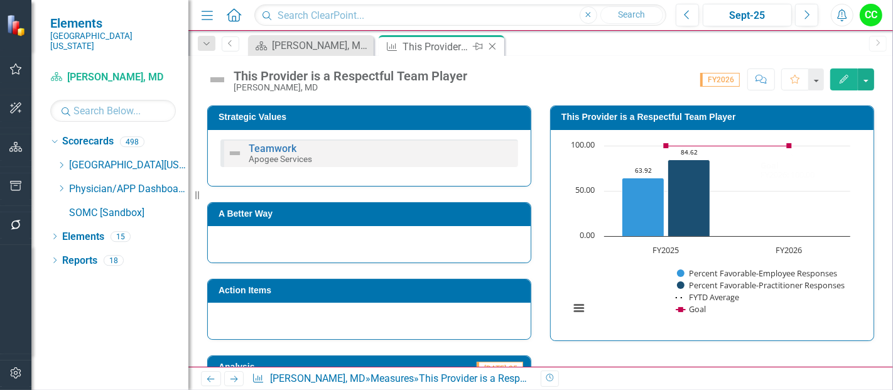
click at [492, 48] on icon "Close" at bounding box center [492, 46] width 13 height 10
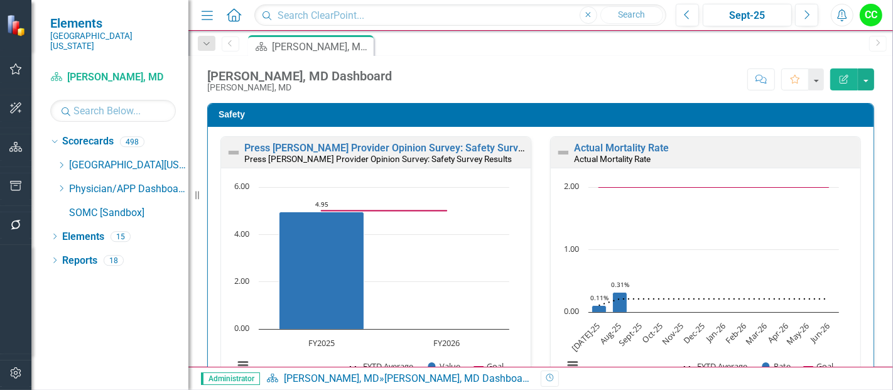
click at [492, 48] on div "Scorecard Christopher Mays, MD Dashboard Pin" at bounding box center [555, 45] width 618 height 20
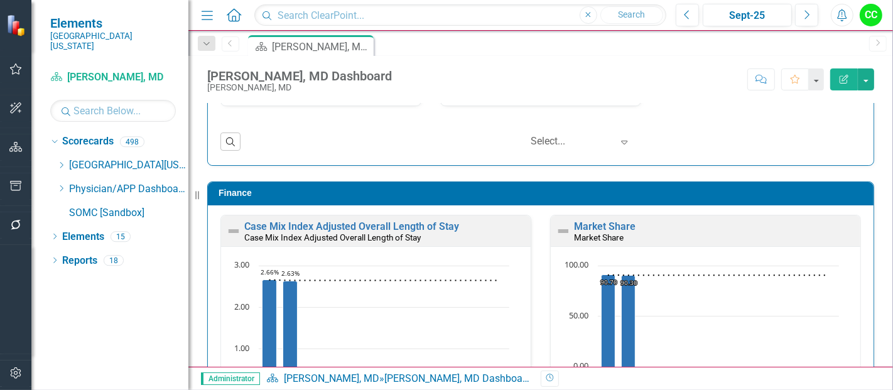
scroll to position [1706, 0]
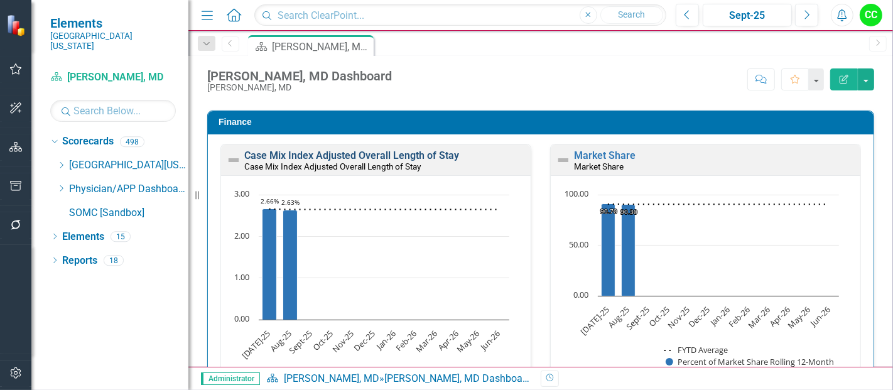
click at [396, 152] on link "Case Mix Index Adjusted Overall Length of Stay" at bounding box center [351, 156] width 215 height 12
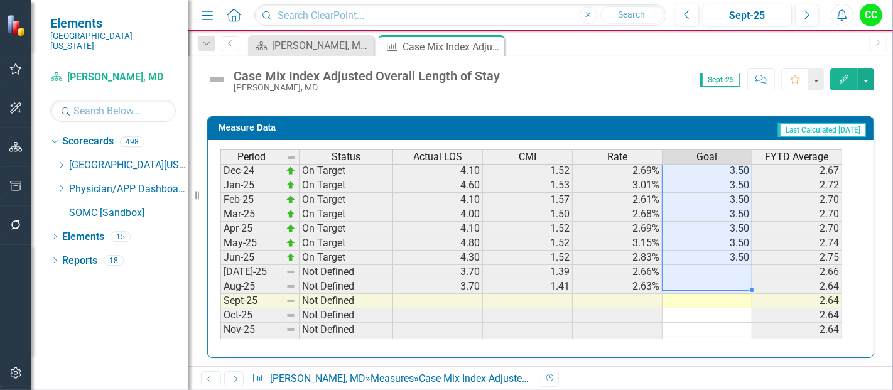
scroll to position [447, 0]
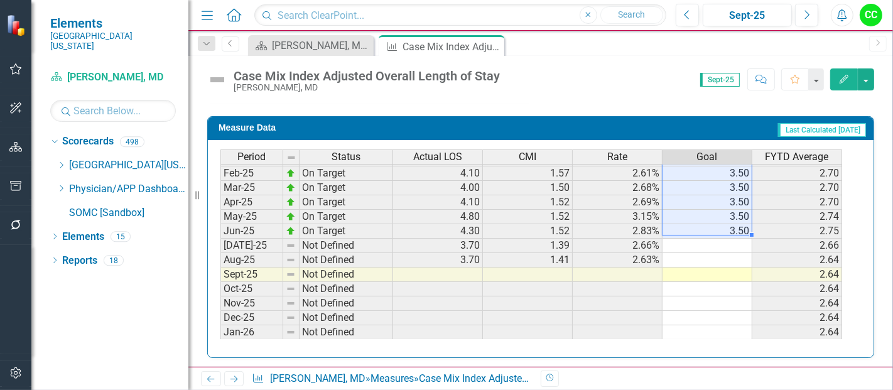
drag, startPoint x: 739, startPoint y: 164, endPoint x: 734, endPoint y: 227, distance: 63.1
click at [734, 227] on tbody "Sep-23 On Target 4.10 1.47 2.78% 3.50 2.94 Oct-23 On Target 4.10 1.42 2.90% 3.5…" at bounding box center [532, 144] width 622 height 449
click at [723, 239] on td at bounding box center [708, 246] width 90 height 14
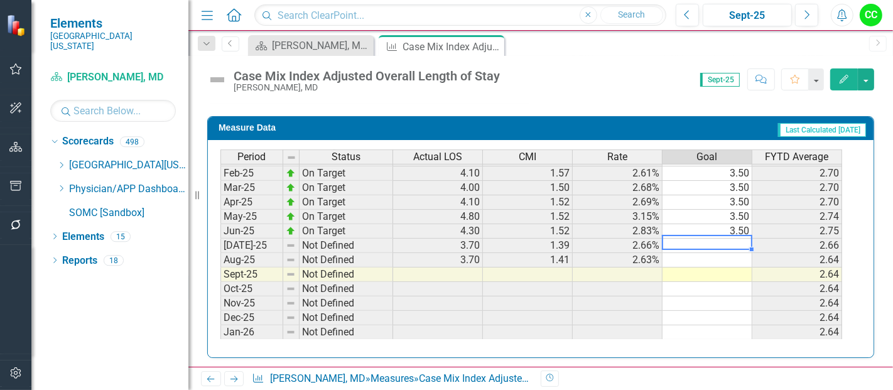
type textarea "3.5"
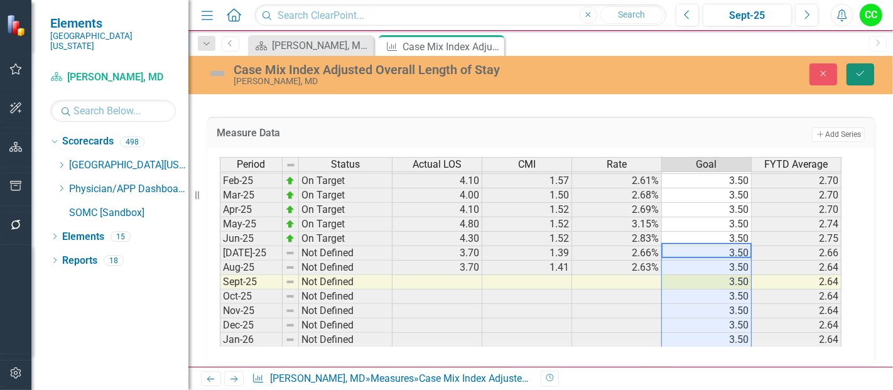
click at [860, 74] on icon "Save" at bounding box center [860, 73] width 11 height 9
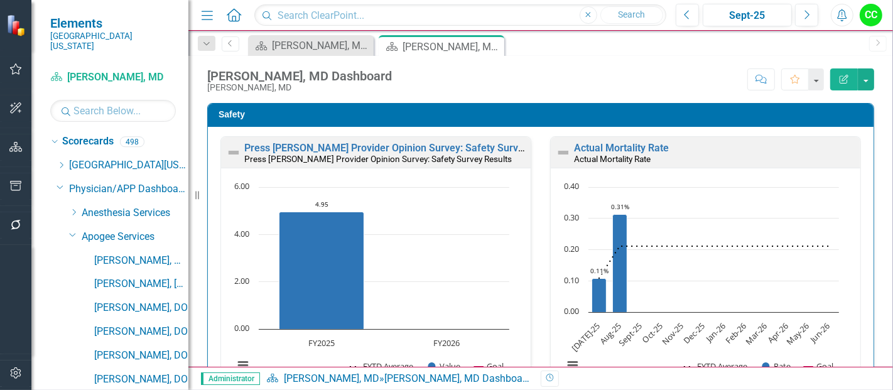
scroll to position [425, 0]
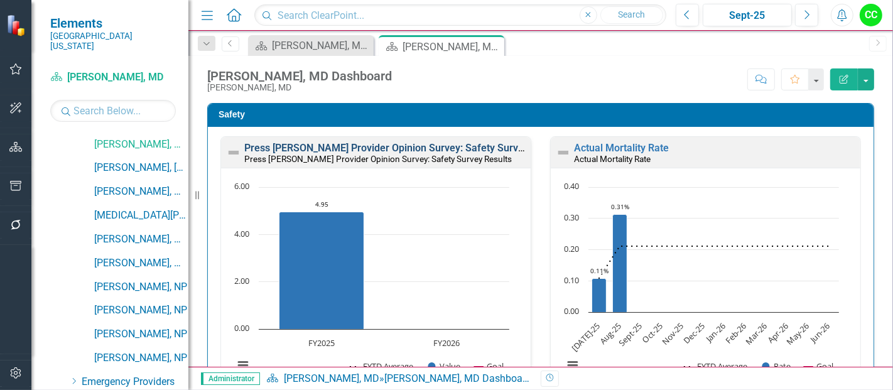
click at [315, 150] on link "Press [PERSON_NAME] Provider Opinion Survey: Safety Survey Results" at bounding box center [404, 148] width 320 height 12
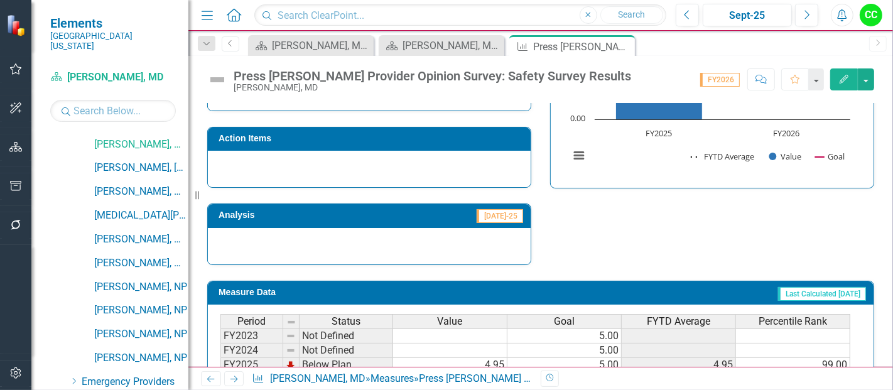
scroll to position [799, 0]
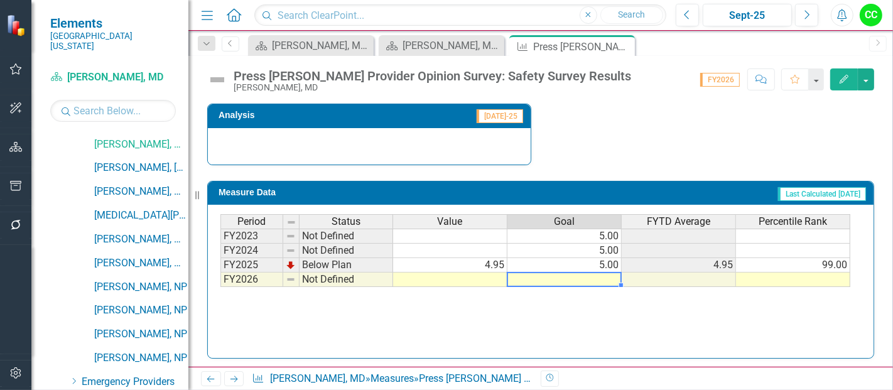
click at [547, 273] on td at bounding box center [565, 280] width 114 height 14
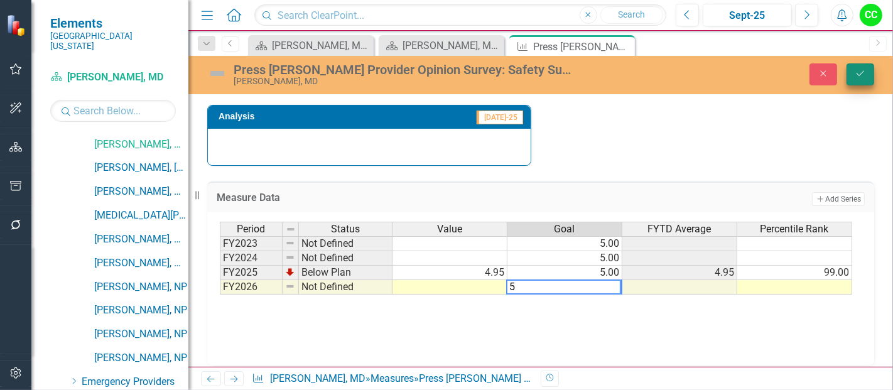
type textarea "5"
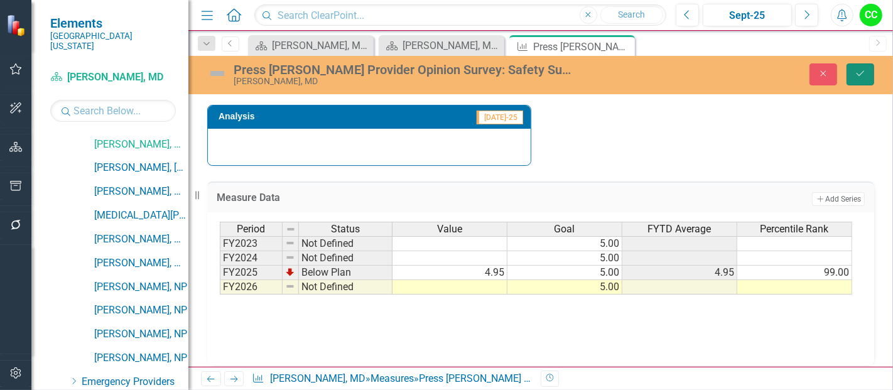
click at [869, 70] on button "Save" at bounding box center [861, 74] width 28 height 22
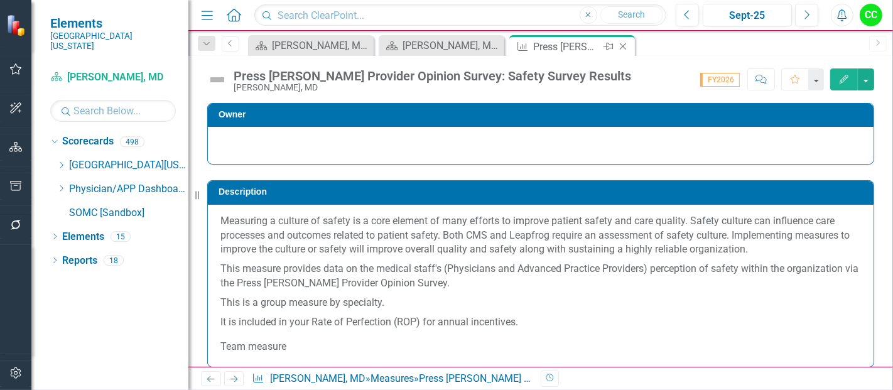
click at [626, 45] on icon "Close" at bounding box center [623, 46] width 13 height 10
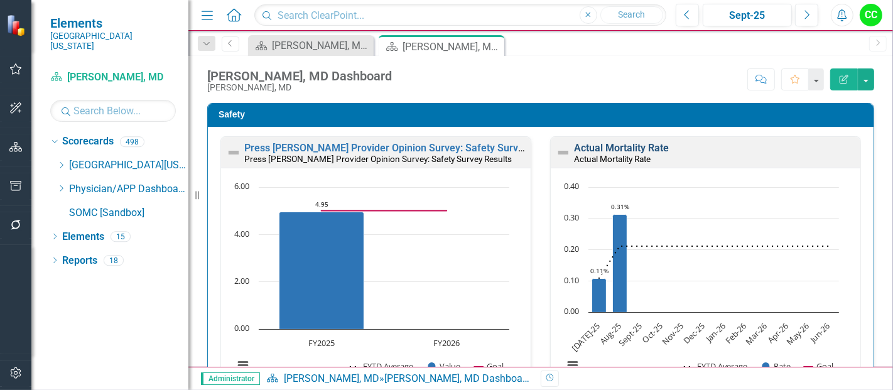
click at [584, 148] on link "Actual Mortality Rate" at bounding box center [621, 148] width 95 height 12
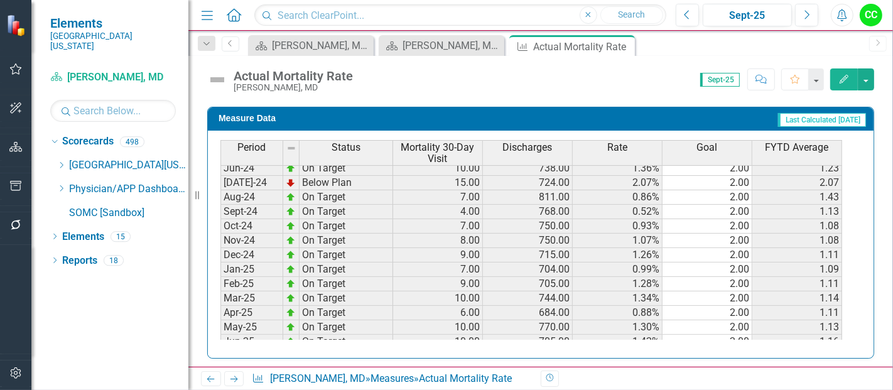
scroll to position [339, 0]
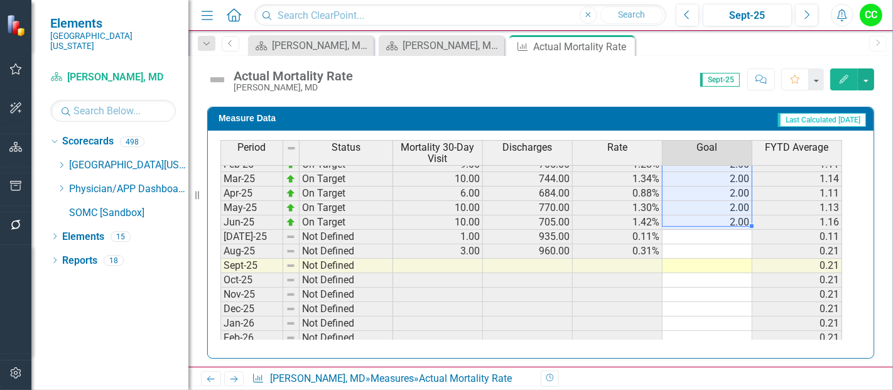
drag, startPoint x: 723, startPoint y: 168, endPoint x: 740, endPoint y: 214, distance: 48.3
click at [740, 214] on tbody "Sep-23 On Target 7.00 788.00 0.89% 2.00 0.90 Oct-23 On Target 7.00 719.00 0.97%…" at bounding box center [532, 135] width 622 height 449
click at [723, 230] on td at bounding box center [708, 237] width 90 height 14
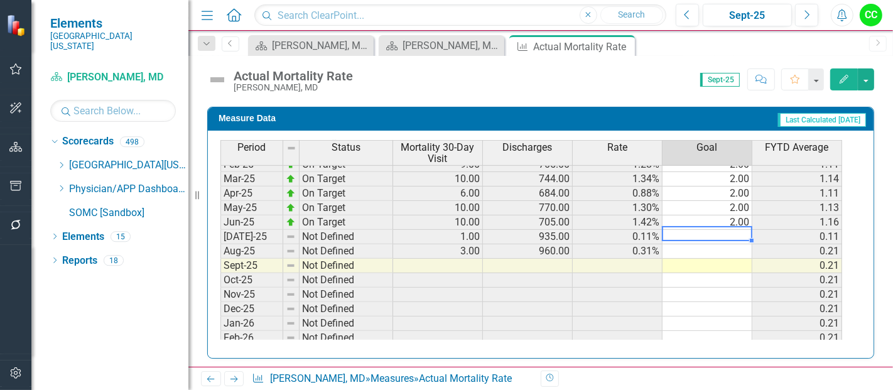
type textarea "2"
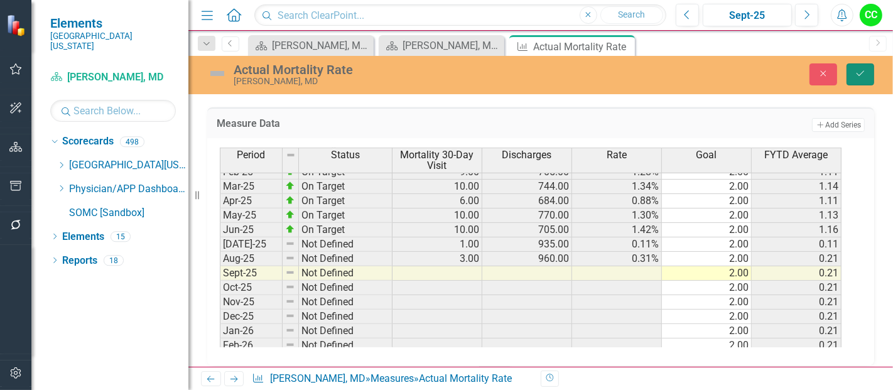
click at [862, 72] on icon "Save" at bounding box center [860, 73] width 11 height 9
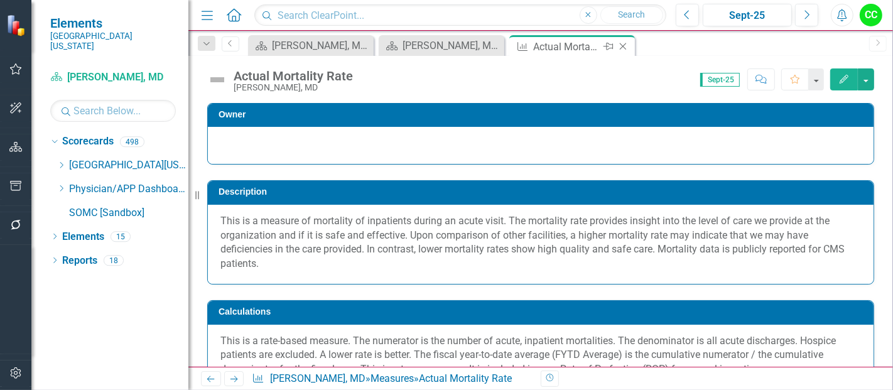
click at [619, 41] on icon "Close" at bounding box center [623, 46] width 13 height 10
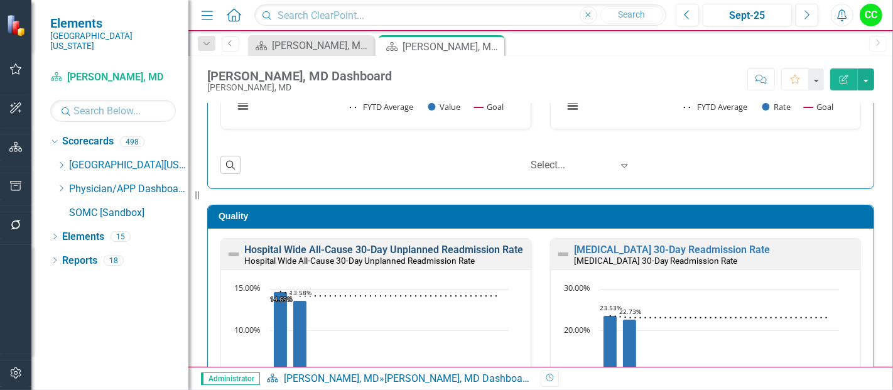
click at [358, 244] on link "Hospital Wide All-Cause 30-Day Unplanned Readmission Rate" at bounding box center [383, 250] width 279 height 12
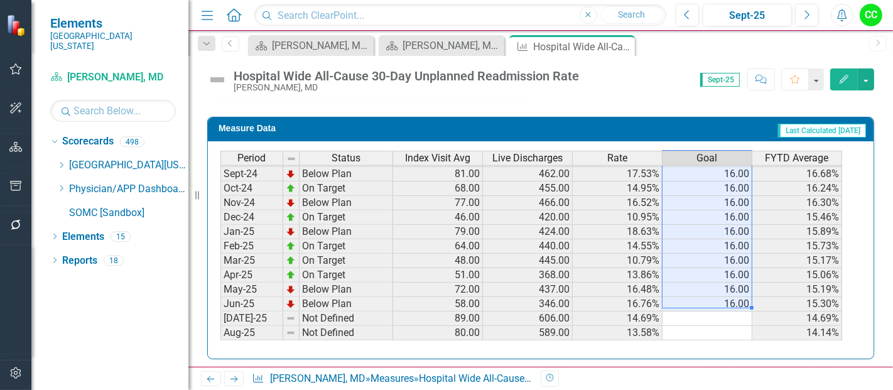
drag, startPoint x: 728, startPoint y: 171, endPoint x: 728, endPoint y: 295, distance: 124.4
click at [728, 295] on tbody "Sep-23 On Target 61.00 389.00 15.68% 16.00 17.75% Oct-23 Below Plan 77.00 394.0…" at bounding box center [532, 217] width 622 height 449
click at [716, 317] on td at bounding box center [708, 319] width 90 height 14
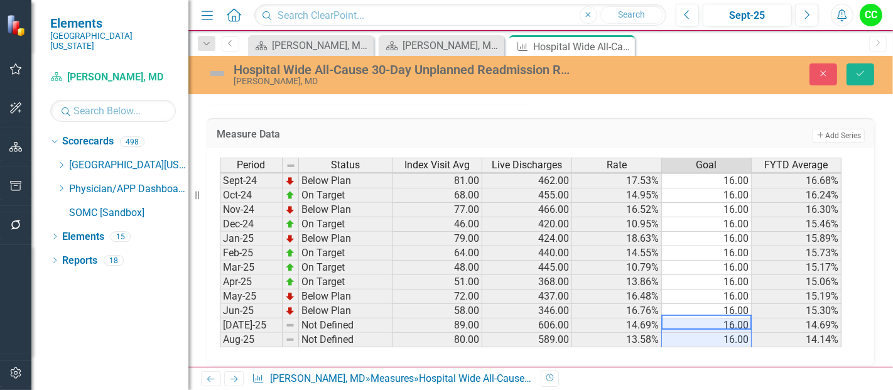
type textarea "16"
click at [861, 74] on icon "submit" at bounding box center [861, 73] width 8 height 5
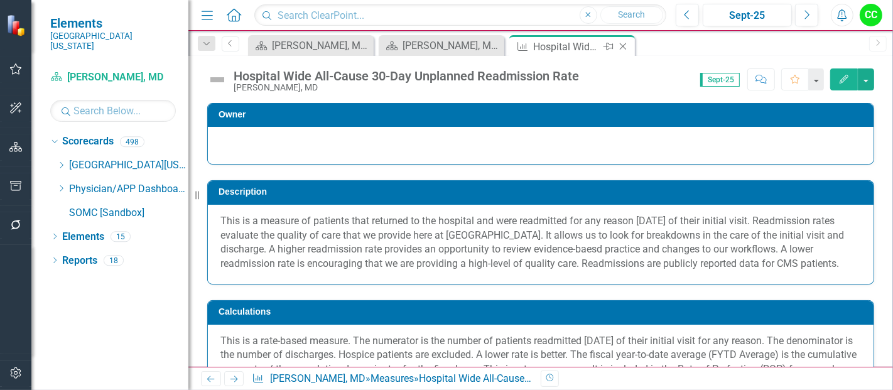
click at [626, 45] on icon "Close" at bounding box center [623, 46] width 13 height 10
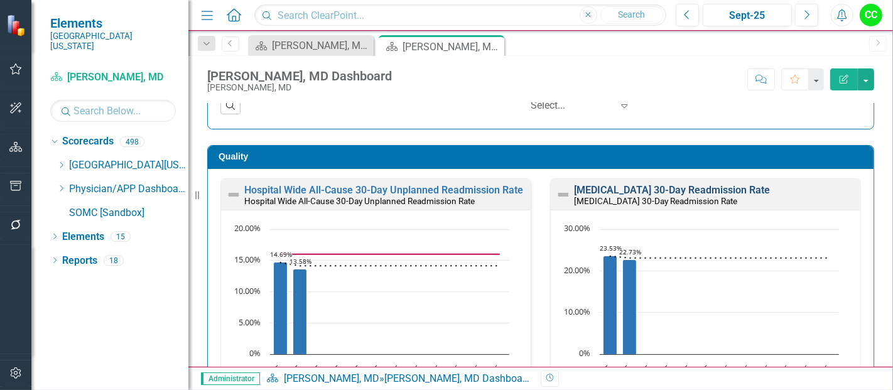
click at [660, 187] on link "[MEDICAL_DATA] 30-Day Readmission Rate" at bounding box center [672, 190] width 196 height 12
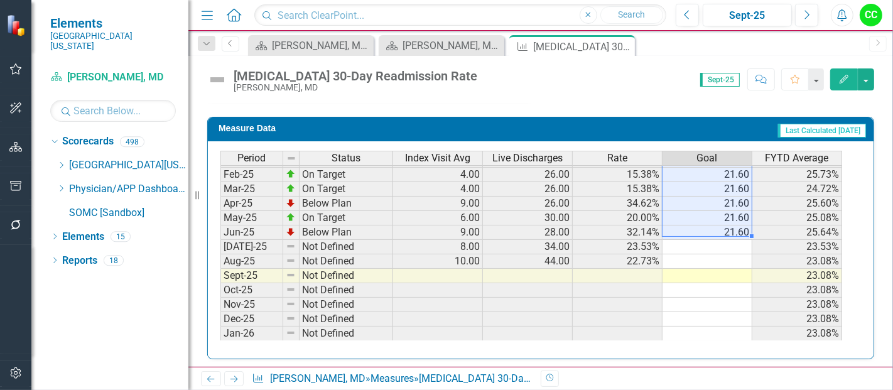
drag, startPoint x: 721, startPoint y: 171, endPoint x: 736, endPoint y: 229, distance: 60.3
click at [736, 229] on tbody "Sep-23 Below Plan 9.00 32.00 28.13% 21.60 31.68% Oct-23 Below Plan 9.00 25.00 3…" at bounding box center [532, 145] width 622 height 449
click at [744, 240] on td at bounding box center [708, 247] width 90 height 14
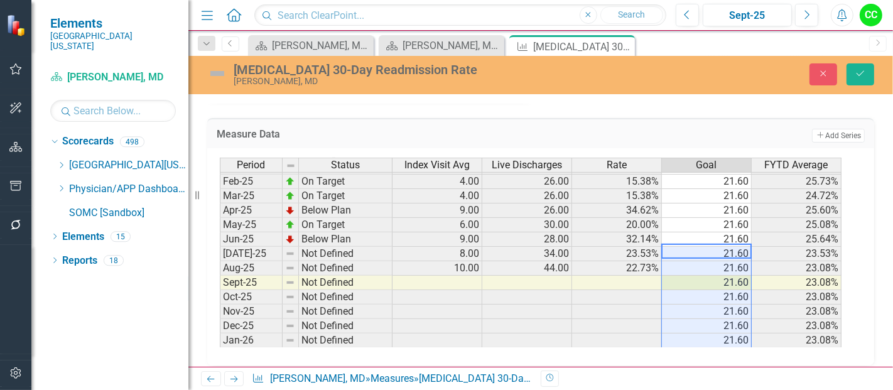
type textarea "21.6"
click at [862, 70] on icon "Save" at bounding box center [860, 73] width 11 height 9
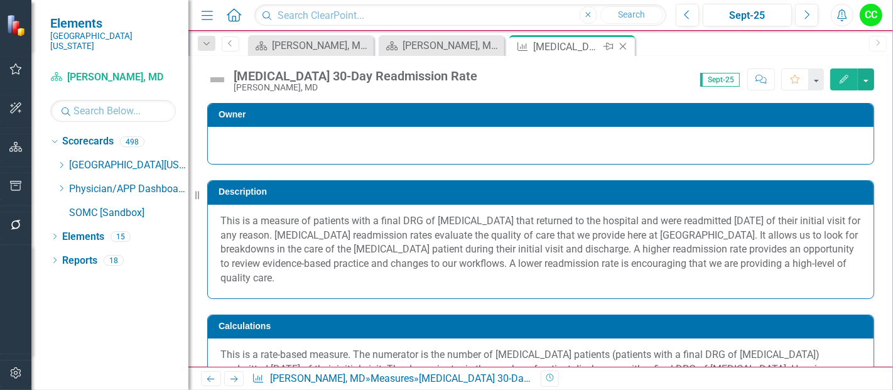
click at [624, 43] on icon "Close" at bounding box center [623, 46] width 13 height 10
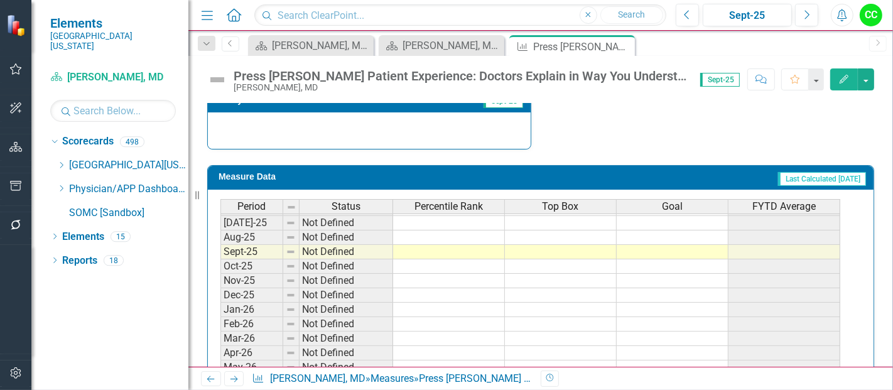
scroll to position [481, 0]
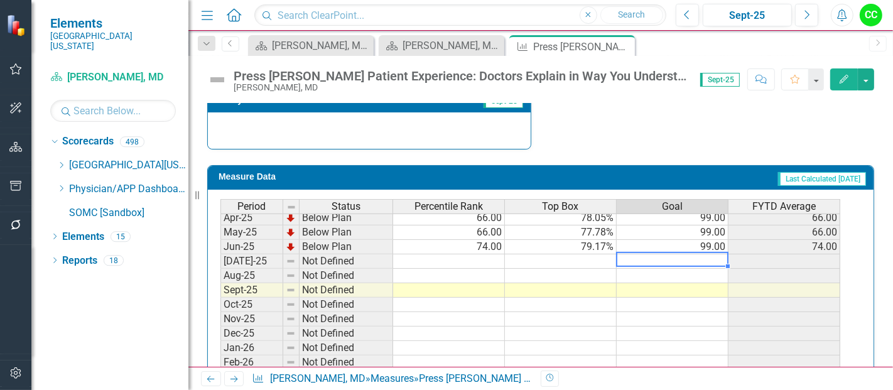
click at [703, 257] on tbody "Apr-24 Not Defined 99.00 May-24 Not Defined 99.00 Jun-24 Not Defined 99.00 [DAT…" at bounding box center [531, 232] width 620 height 391
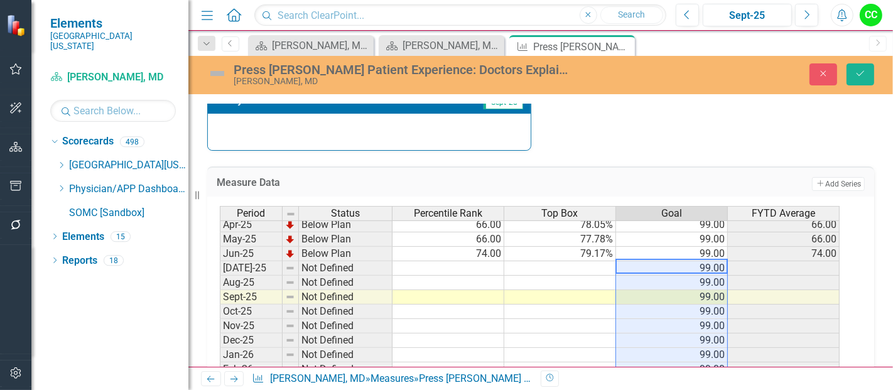
type textarea "99"
click at [859, 66] on button "Save" at bounding box center [861, 74] width 28 height 22
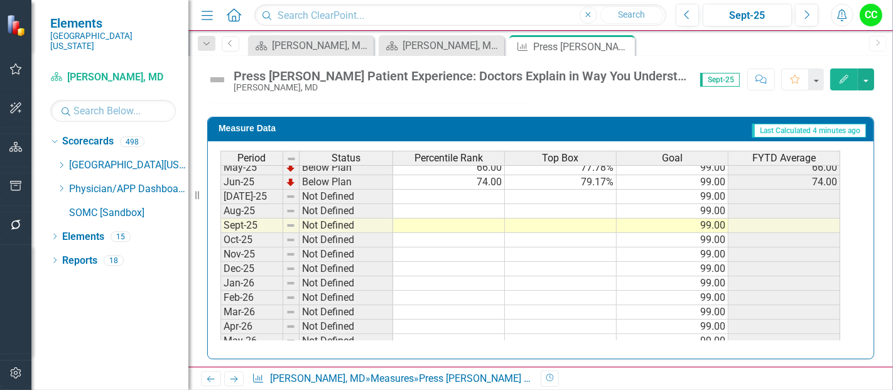
scroll to position [519, 0]
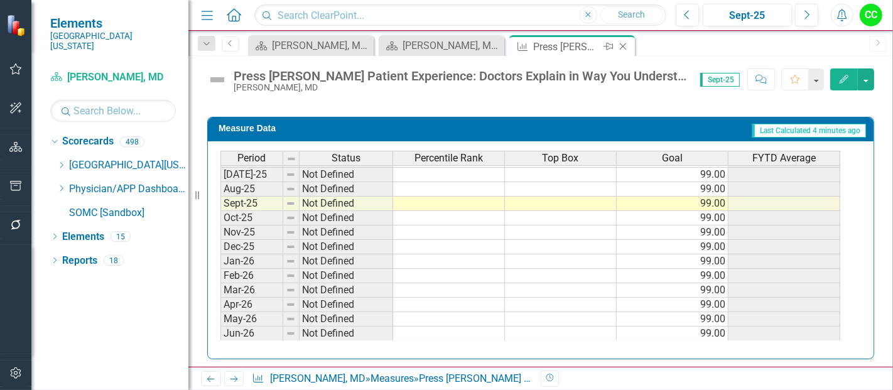
click at [625, 43] on icon at bounding box center [623, 46] width 7 height 7
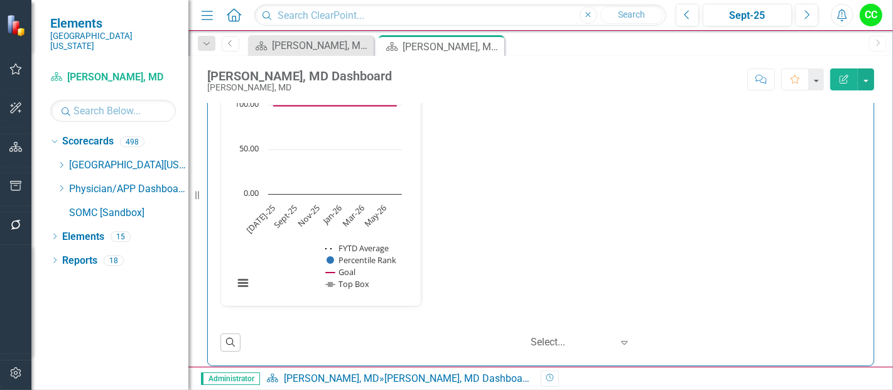
scroll to position [1617, 0]
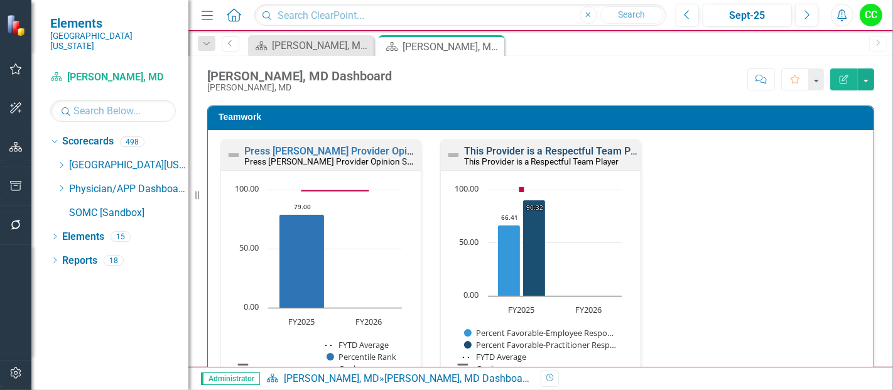
click at [569, 145] on link "This Provider is a Respectful Team Player" at bounding box center [558, 151] width 189 height 12
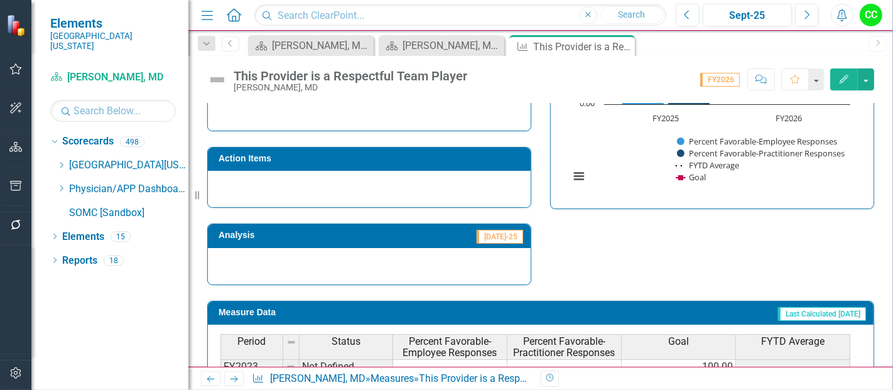
scroll to position [481, 0]
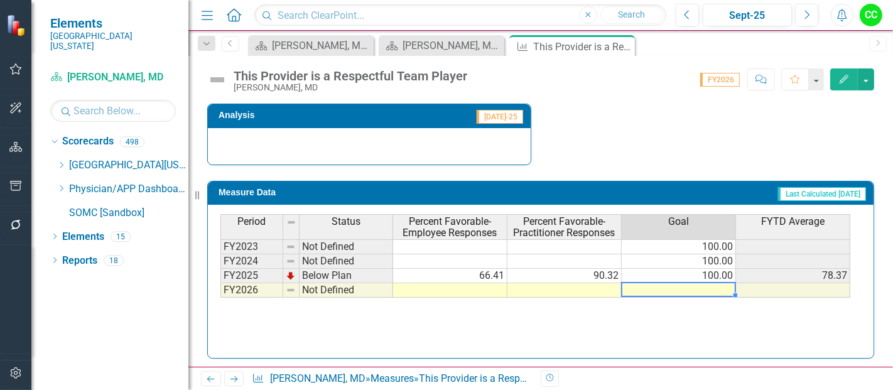
click at [653, 286] on td at bounding box center [679, 290] width 114 height 14
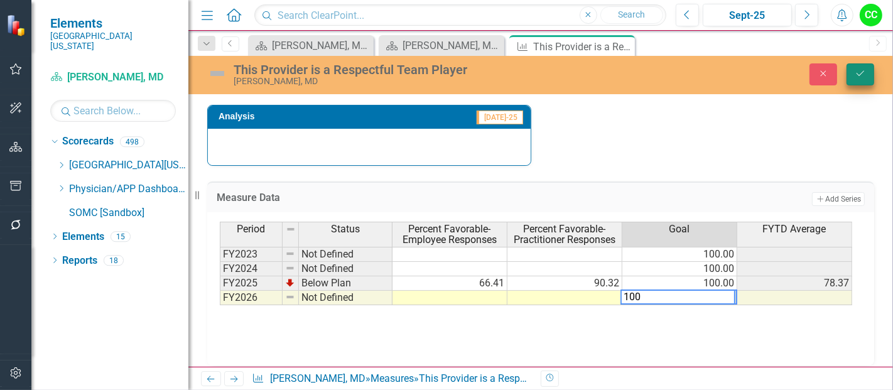
type textarea "100"
click at [861, 65] on button "Save" at bounding box center [861, 74] width 28 height 22
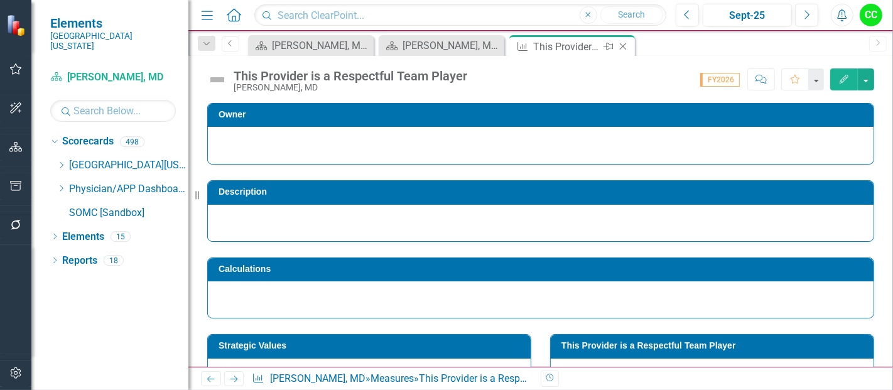
click at [623, 48] on icon "Close" at bounding box center [623, 46] width 13 height 10
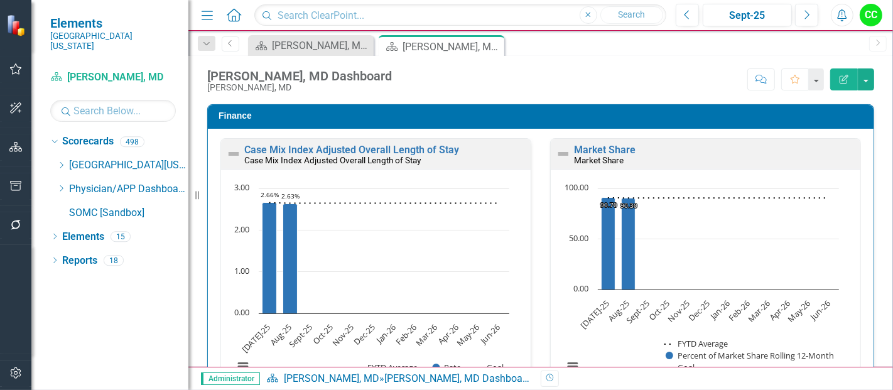
scroll to position [1983, 0]
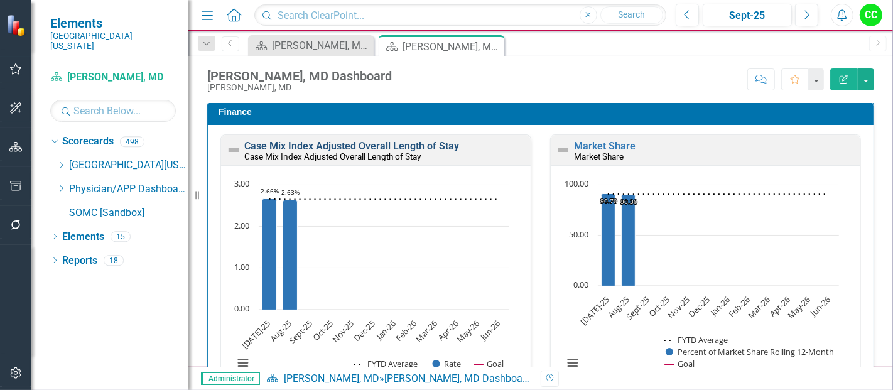
click at [319, 141] on link "Case Mix Index Adjusted Overall Length of Stay" at bounding box center [351, 146] width 215 height 12
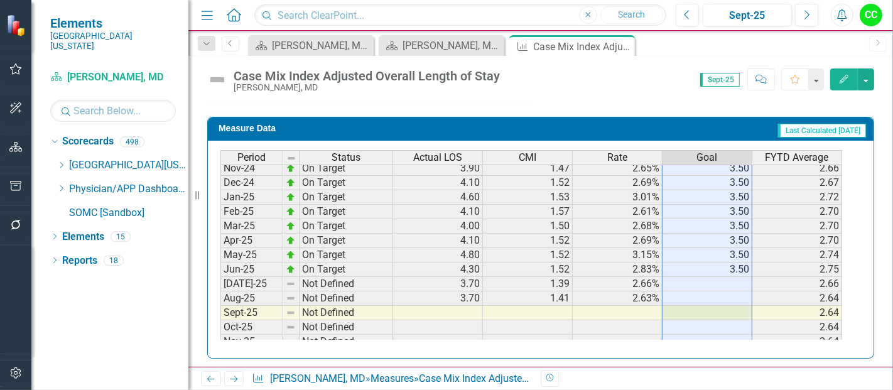
scroll to position [447, 0]
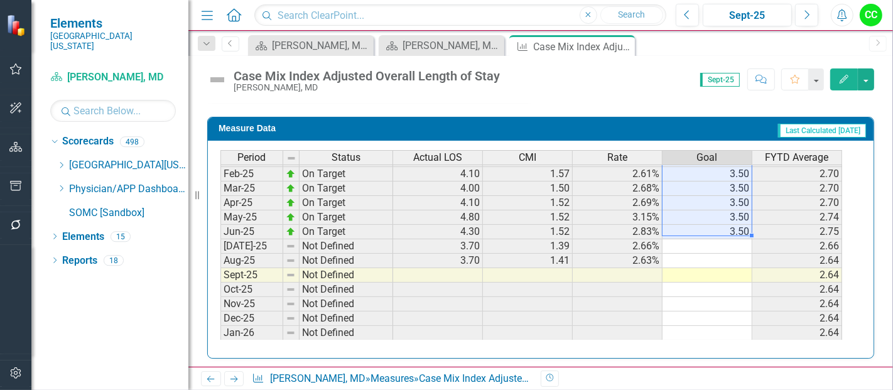
drag, startPoint x: 729, startPoint y: 170, endPoint x: 735, endPoint y: 222, distance: 53.1
click at [735, 222] on tbody "Sep-23 On Target 4.10 1.47 2.78% 3.50 2.94 Oct-23 On Target 4.10 1.42 2.90% 3.5…" at bounding box center [532, 145] width 622 height 449
click at [738, 243] on td at bounding box center [708, 246] width 90 height 14
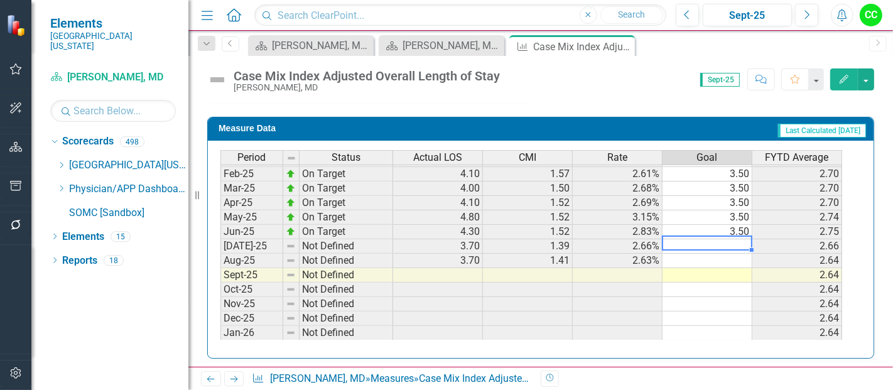
type textarea "3.5"
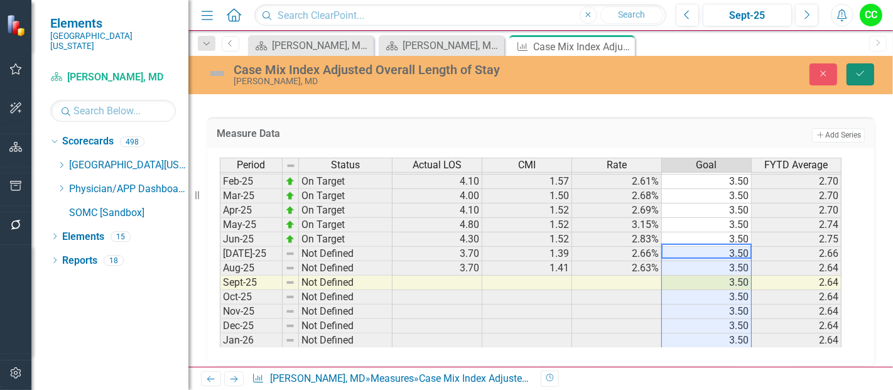
click at [860, 77] on icon "Save" at bounding box center [860, 73] width 11 height 9
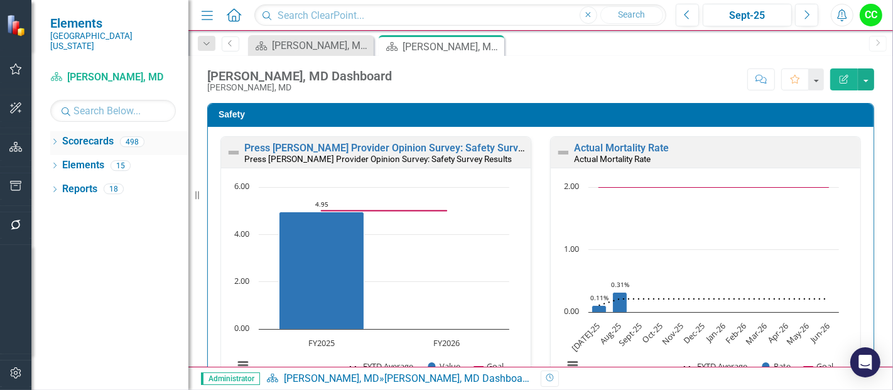
click at [55, 139] on icon "Dropdown" at bounding box center [54, 142] width 9 height 7
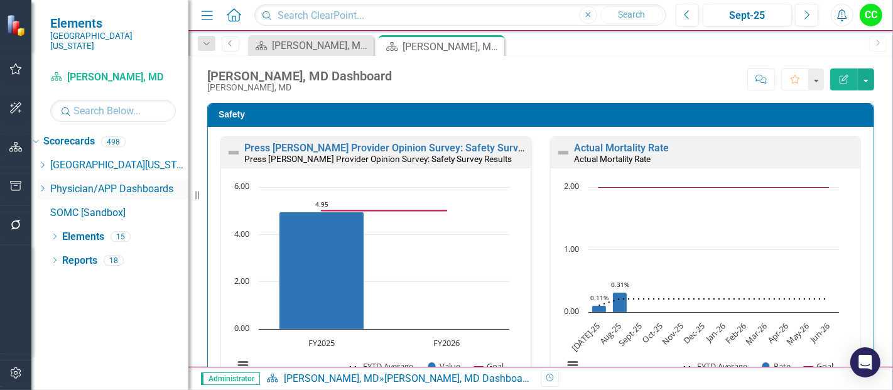
click at [47, 185] on icon "Dropdown" at bounding box center [42, 189] width 9 height 8
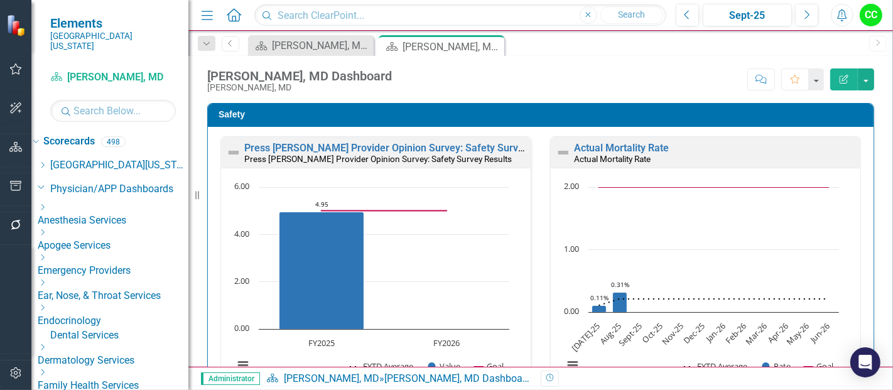
click at [47, 229] on icon "Dropdown" at bounding box center [42, 233] width 9 height 8
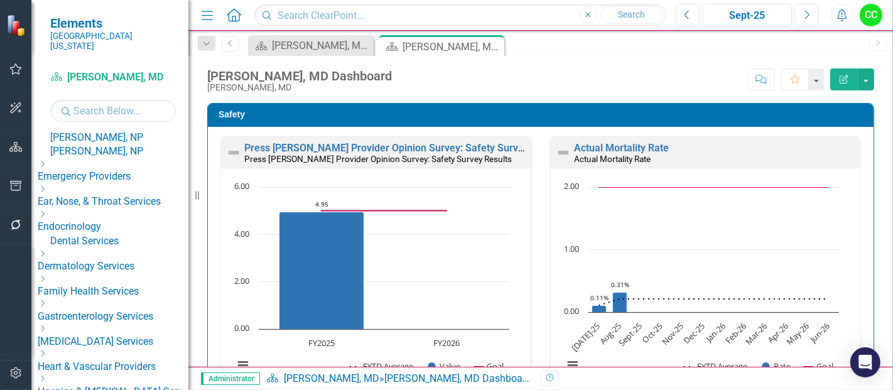
scroll to position [430, 0]
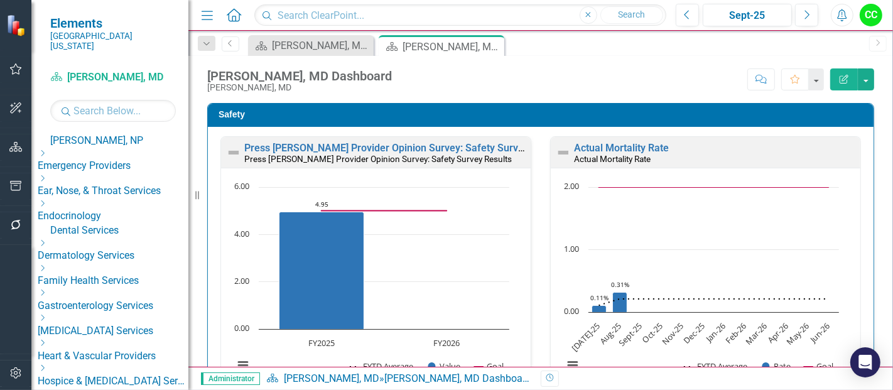
click at [144, 34] on link "[PERSON_NAME], [GEOGRAPHIC_DATA]" at bounding box center [119, 26] width 138 height 14
